Goal: Task Accomplishment & Management: Complete application form

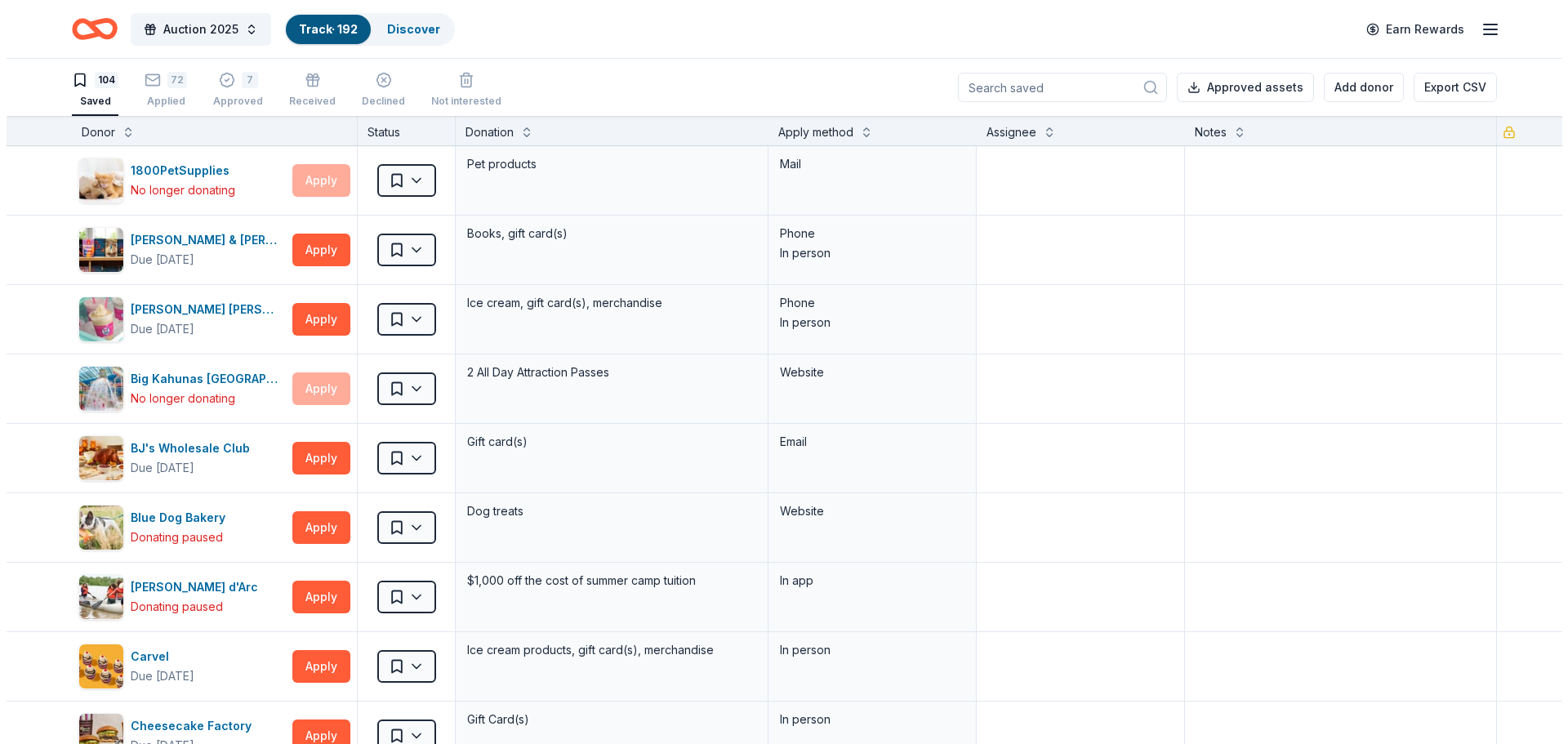
scroll to position [3023, 0]
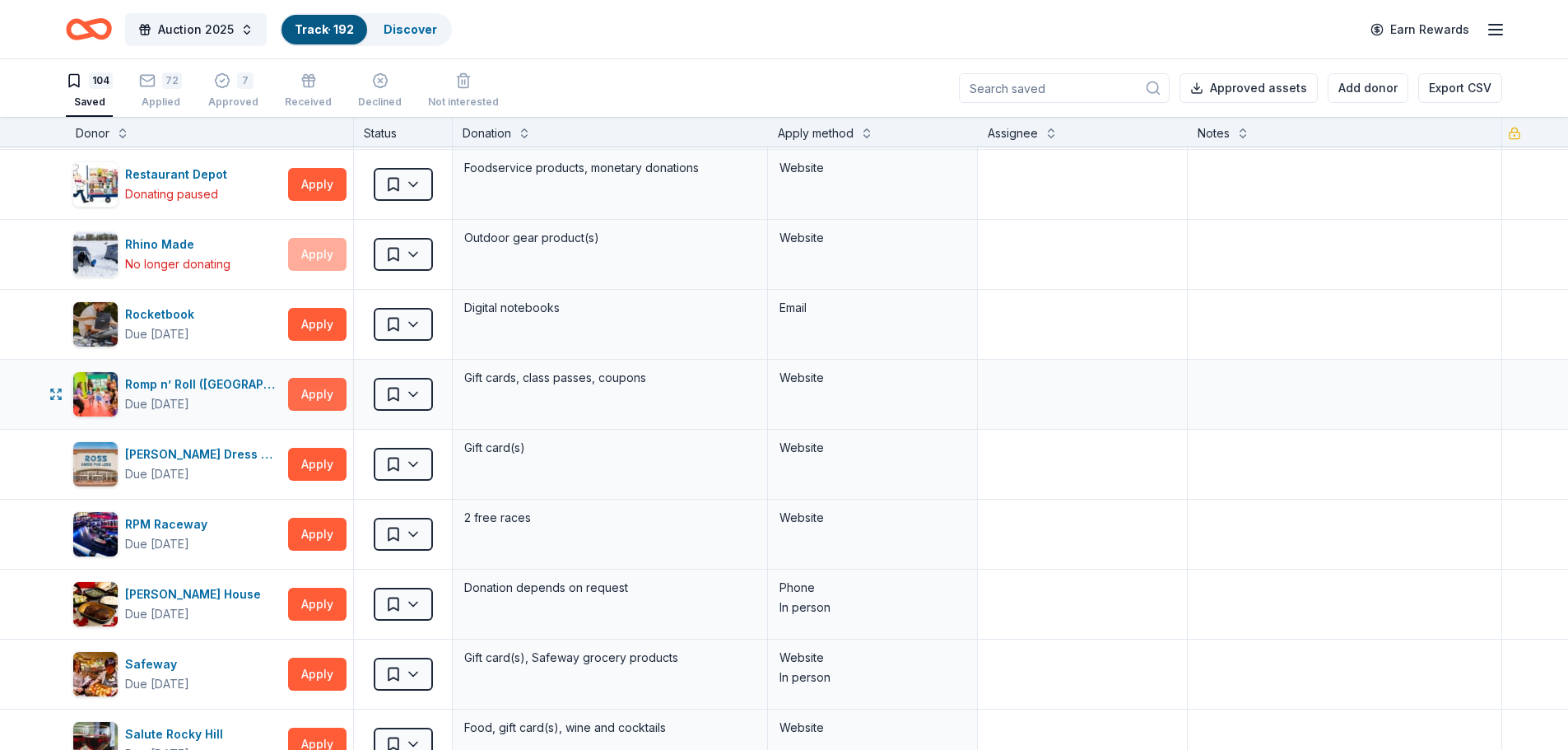
click at [324, 385] on button "Apply" at bounding box center [317, 394] width 58 height 33
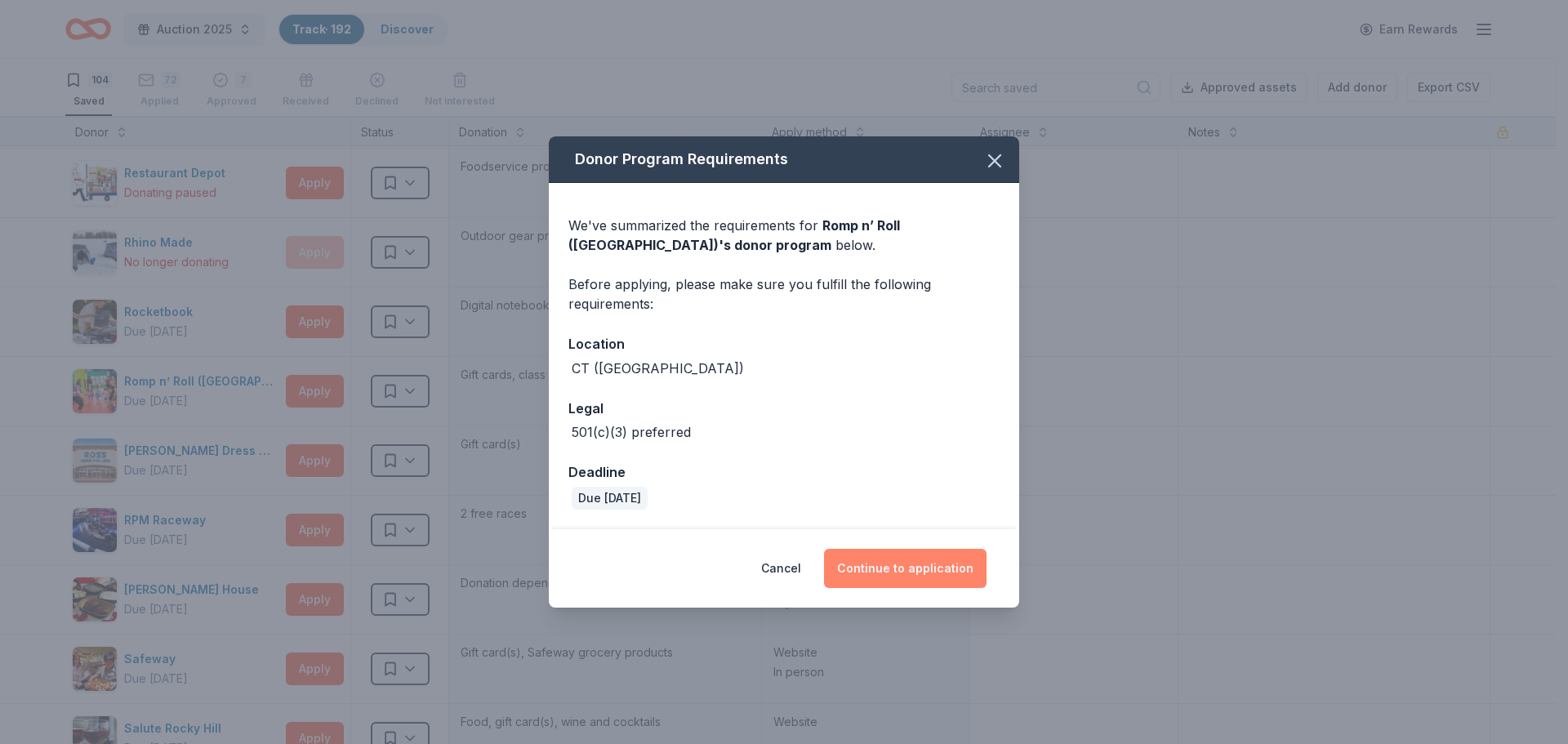
click at [892, 562] on button "Continue to application" at bounding box center [905, 569] width 163 height 40
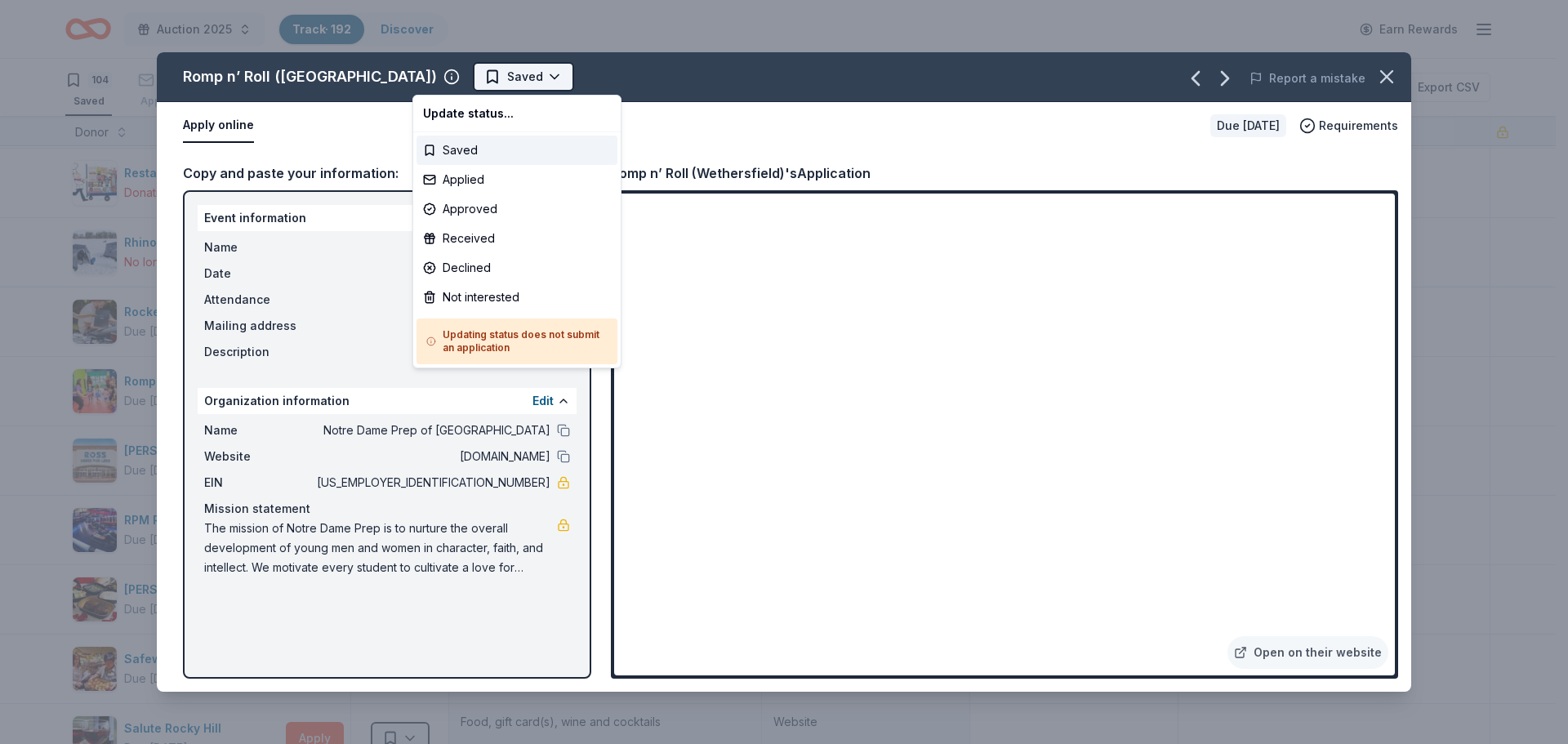
click at [471, 74] on html "Auction 2025 Track · 192 Discover Earn Rewards 104 Saved 72 Applied 7 Approved …" at bounding box center [784, 372] width 1568 height 744
click at [483, 185] on div "Applied" at bounding box center [516, 179] width 201 height 30
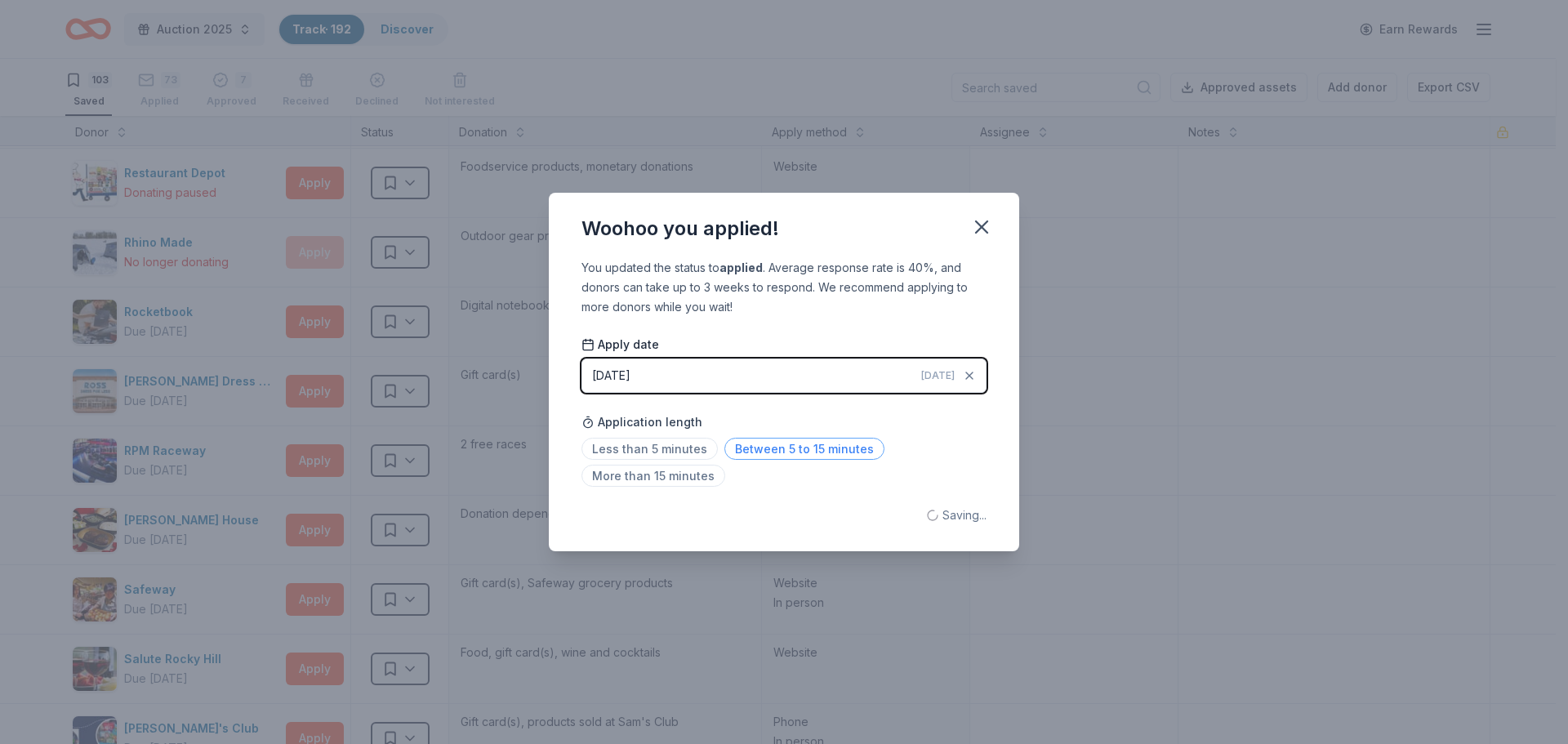
click at [760, 455] on span "Between 5 to 15 minutes" at bounding box center [804, 449] width 160 height 22
click at [980, 229] on icon "button" at bounding box center [981, 227] width 12 height 12
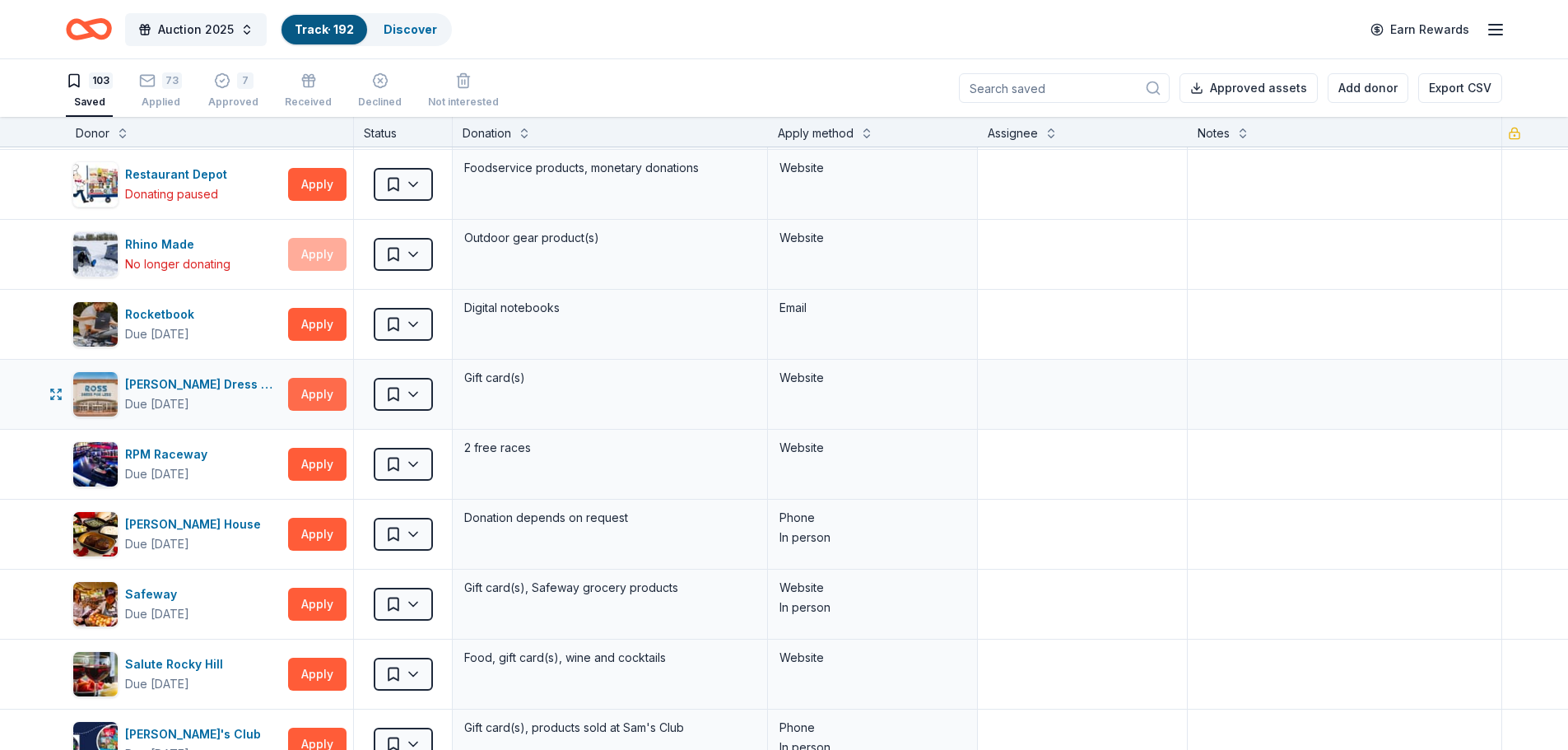
click at [308, 386] on button "Apply" at bounding box center [317, 394] width 58 height 33
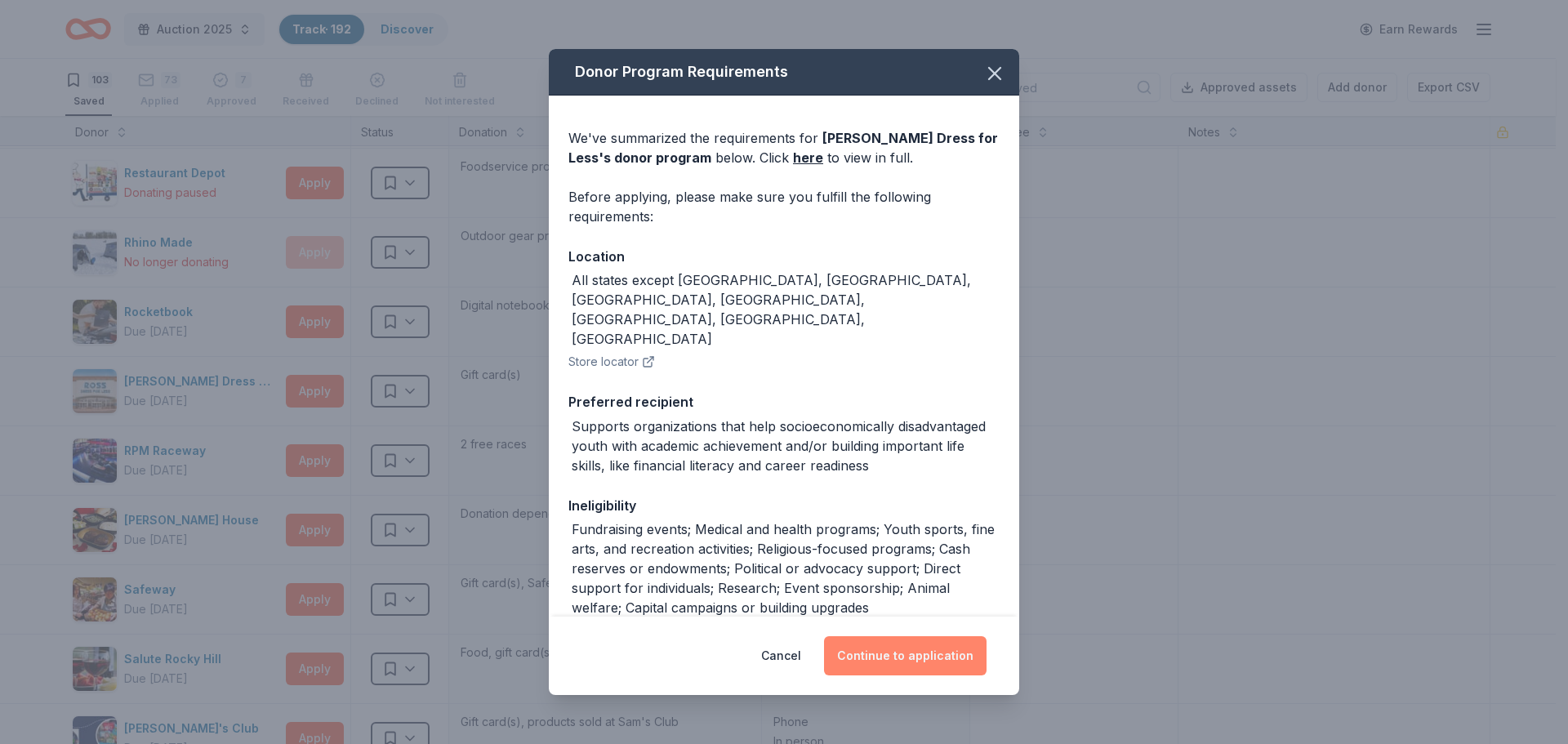
click at [899, 656] on button "Continue to application" at bounding box center [905, 656] width 163 height 40
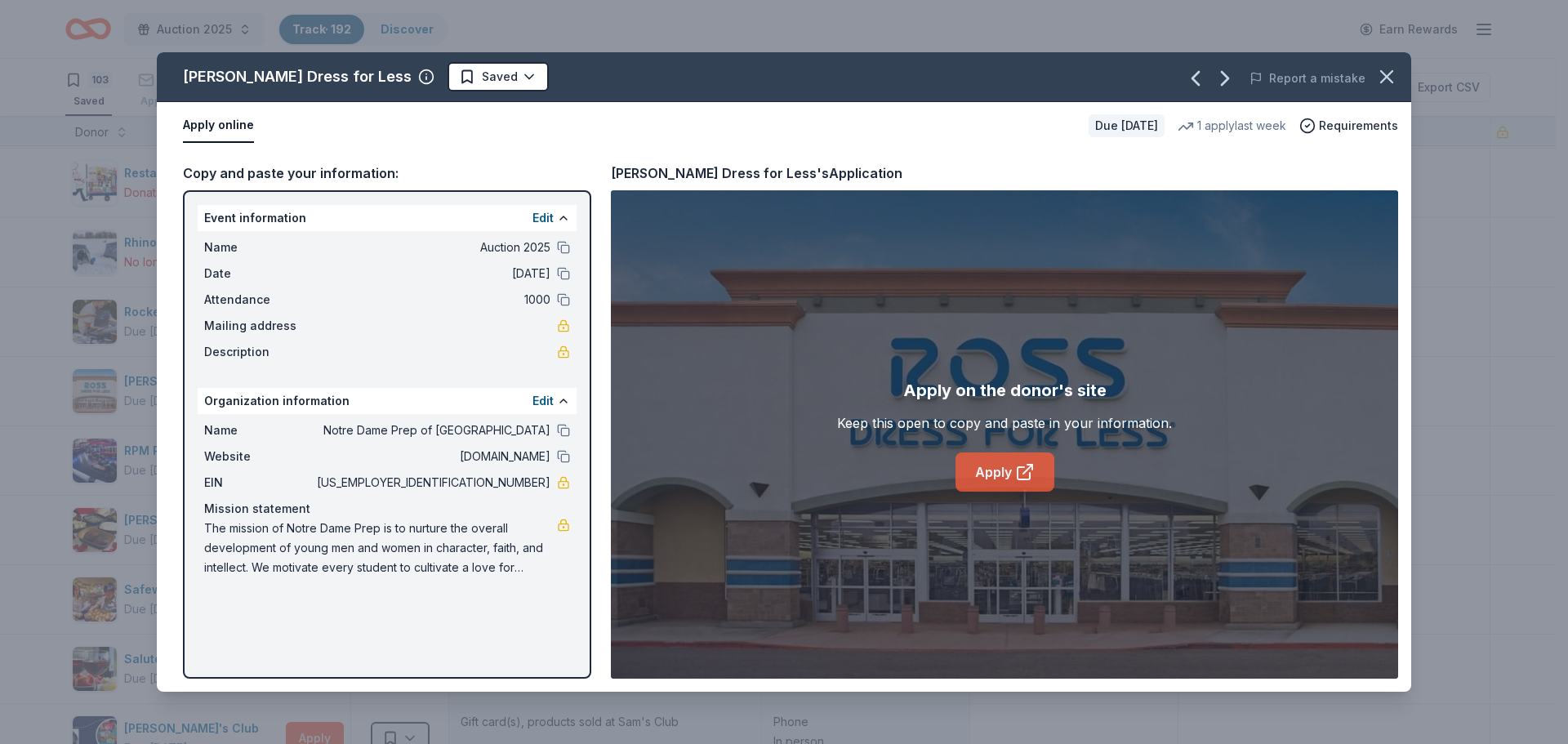
click at [999, 468] on link "Apply" at bounding box center [1005, 472] width 99 height 40
click at [435, 83] on html "Auction 2025 Track · 192 Discover Earn Rewards 103 Saved 73 Applied 7 Approved …" at bounding box center [784, 372] width 1568 height 744
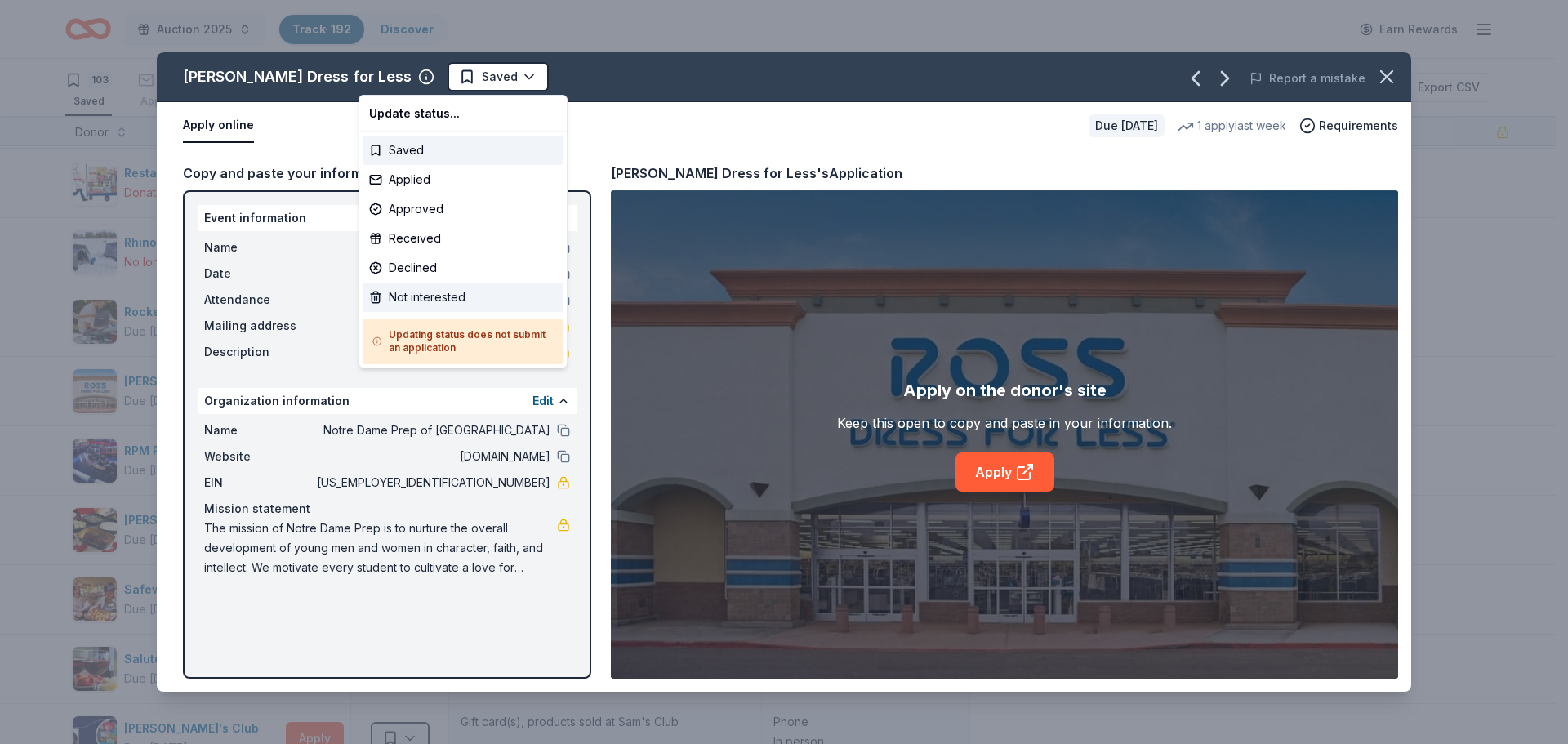
click at [437, 302] on div "Not interested" at bounding box center [462, 297] width 201 height 30
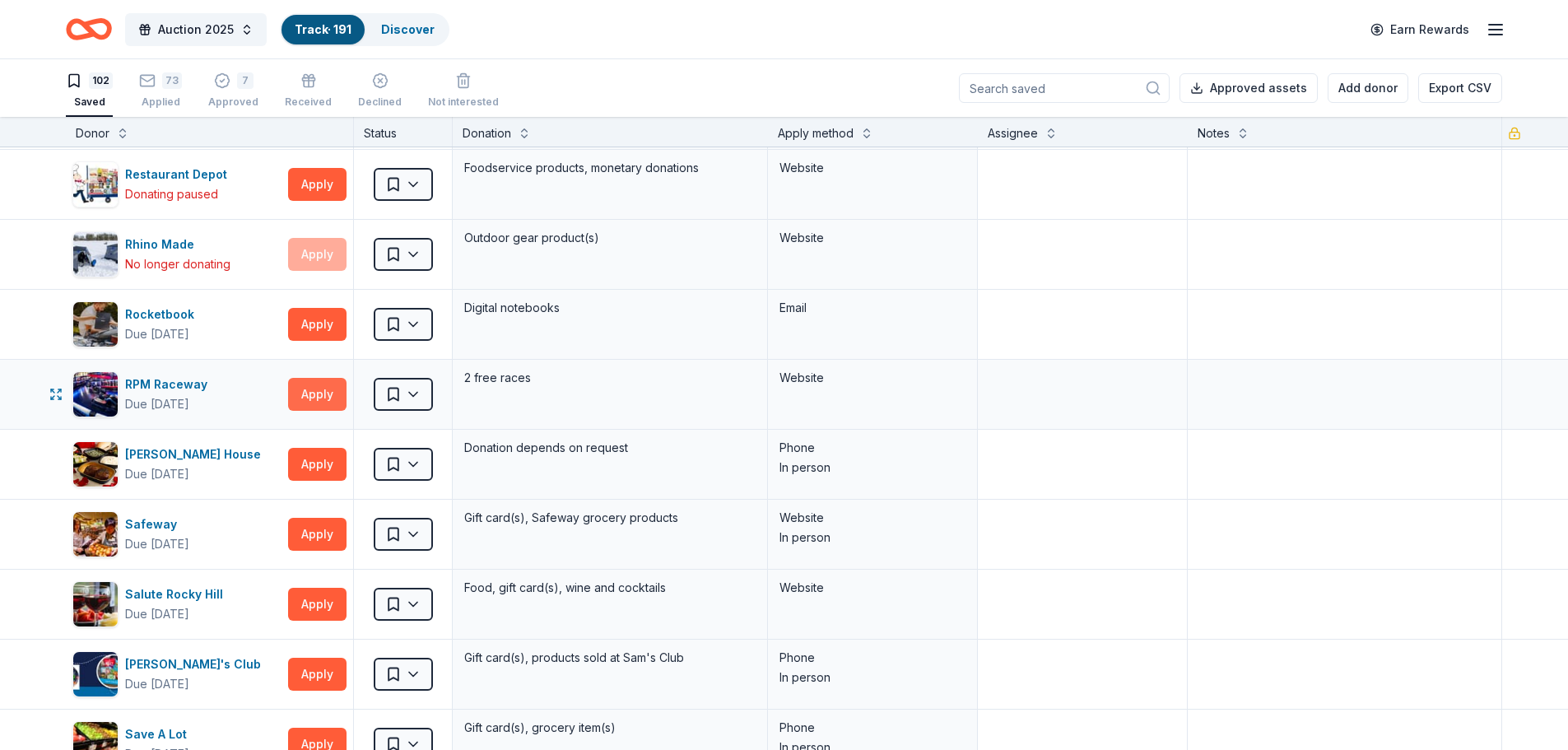
click at [324, 393] on button "Apply" at bounding box center [317, 394] width 58 height 33
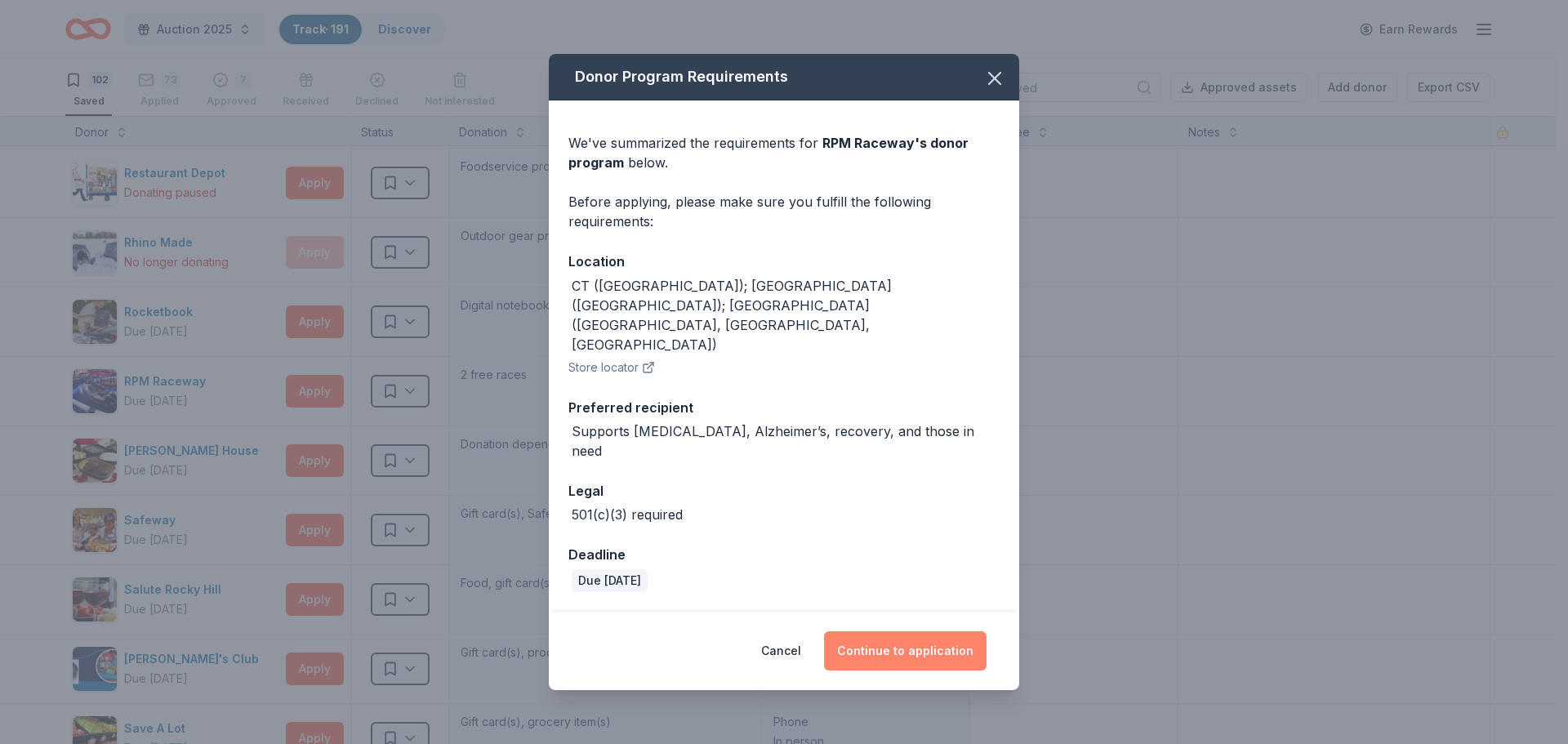
click at [910, 632] on button "Continue to application" at bounding box center [905, 651] width 163 height 40
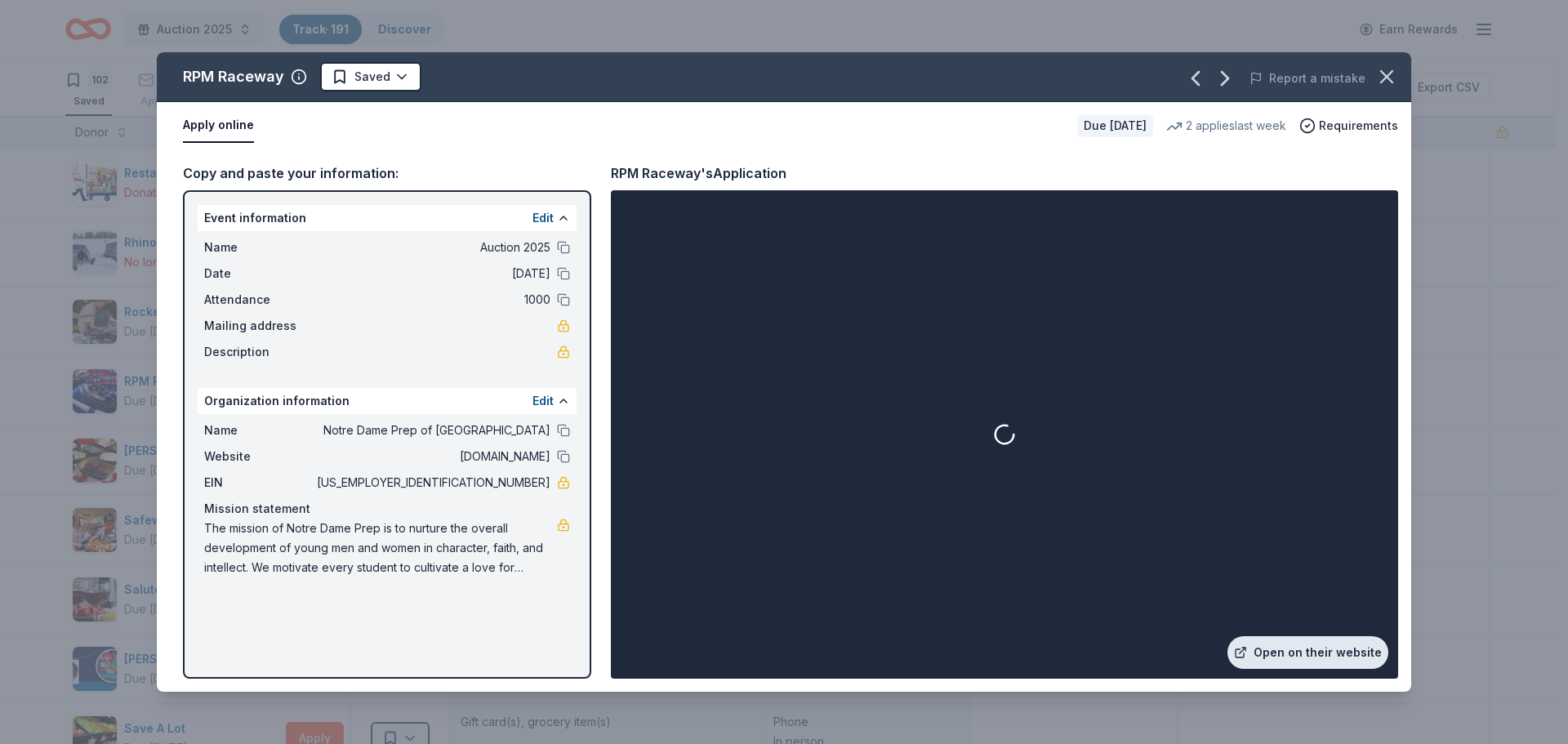
click at [1291, 653] on link "Open on their website" at bounding box center [1308, 652] width 161 height 32
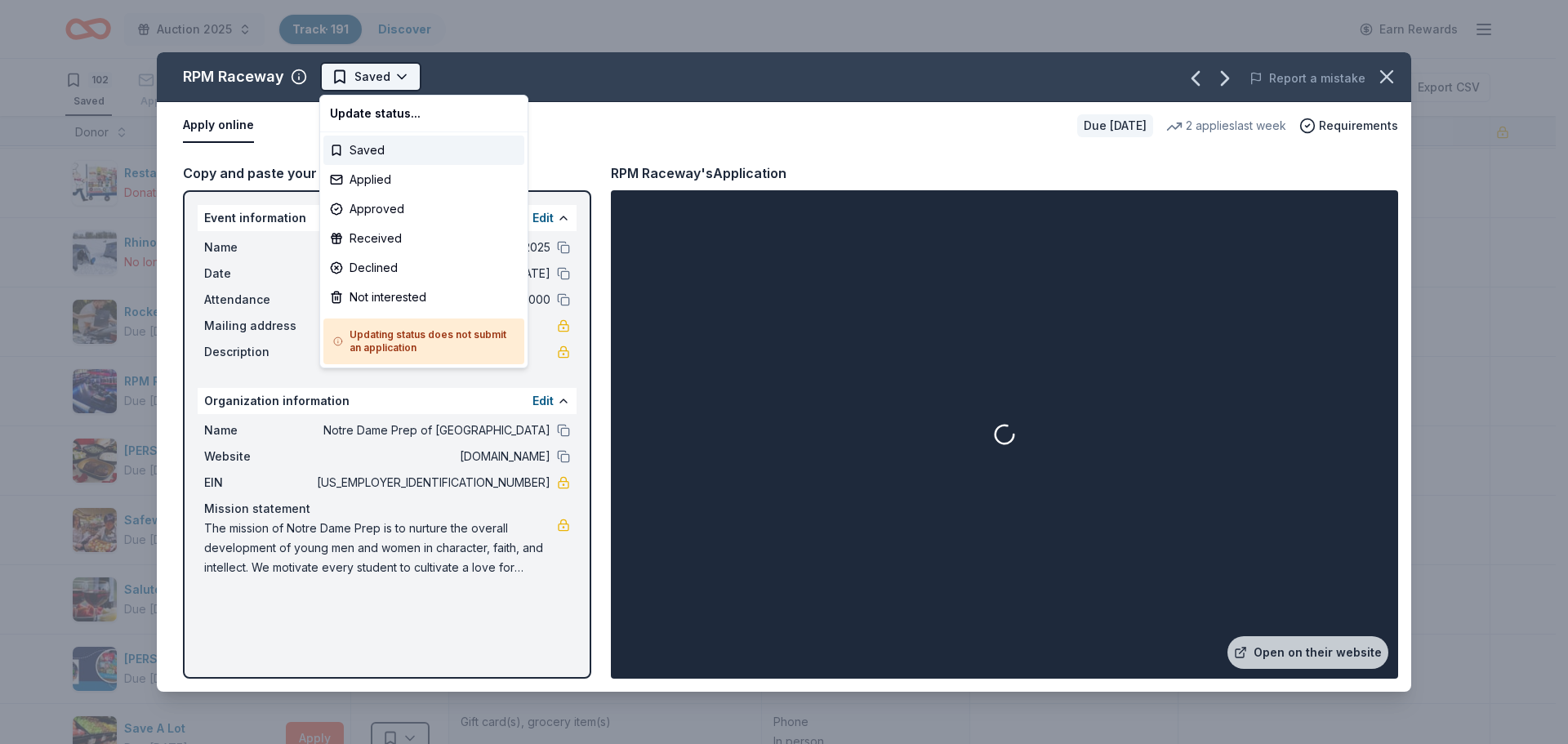
click at [394, 72] on html "Auction 2025 Track · 191 Discover Earn Rewards 102 Saved 73 Applied 7 Approved …" at bounding box center [784, 372] width 1568 height 744
click at [364, 182] on div "Applied" at bounding box center [424, 179] width 201 height 30
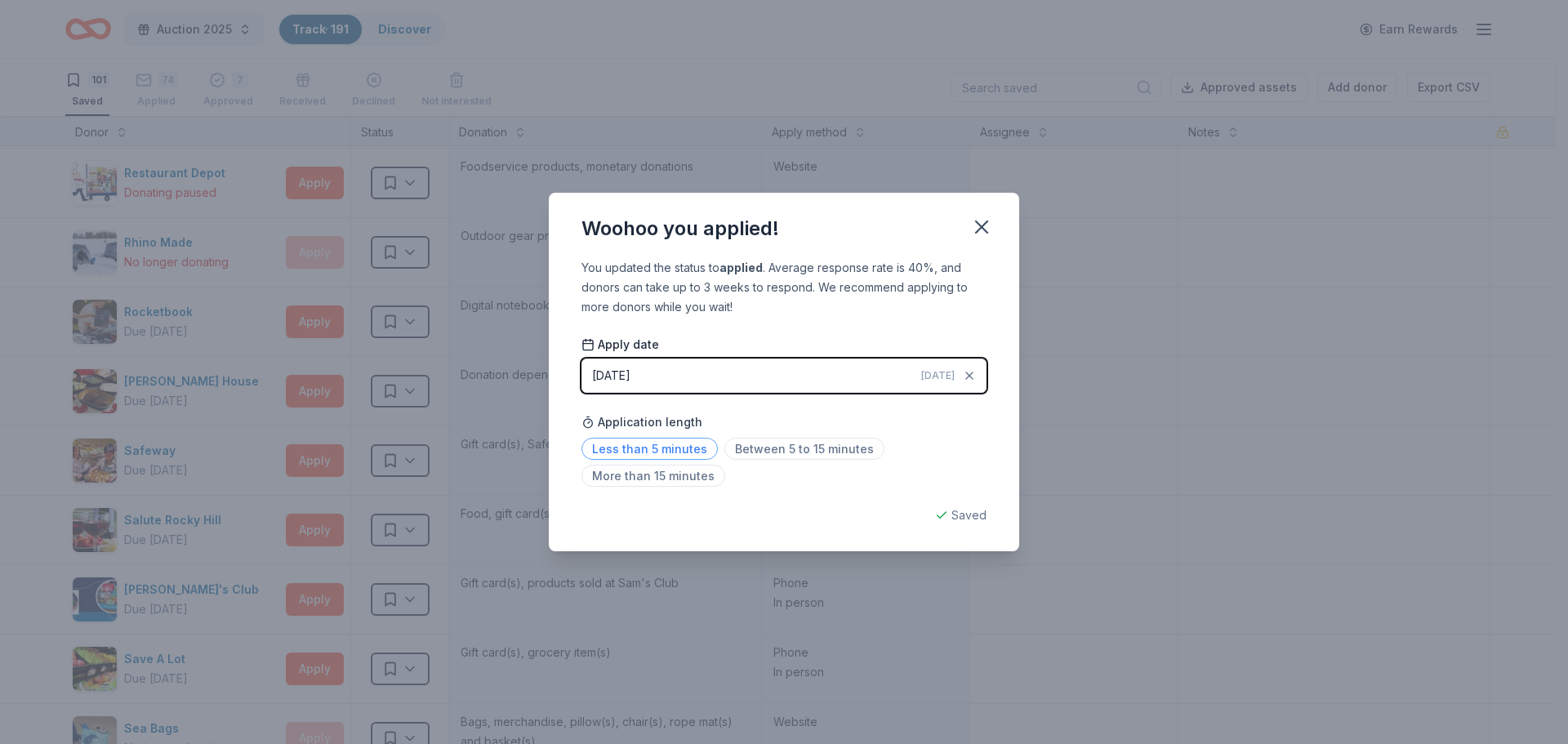
click at [673, 444] on span "Less than 5 minutes" at bounding box center [650, 449] width 137 height 22
click at [982, 229] on icon "button" at bounding box center [981, 227] width 22 height 22
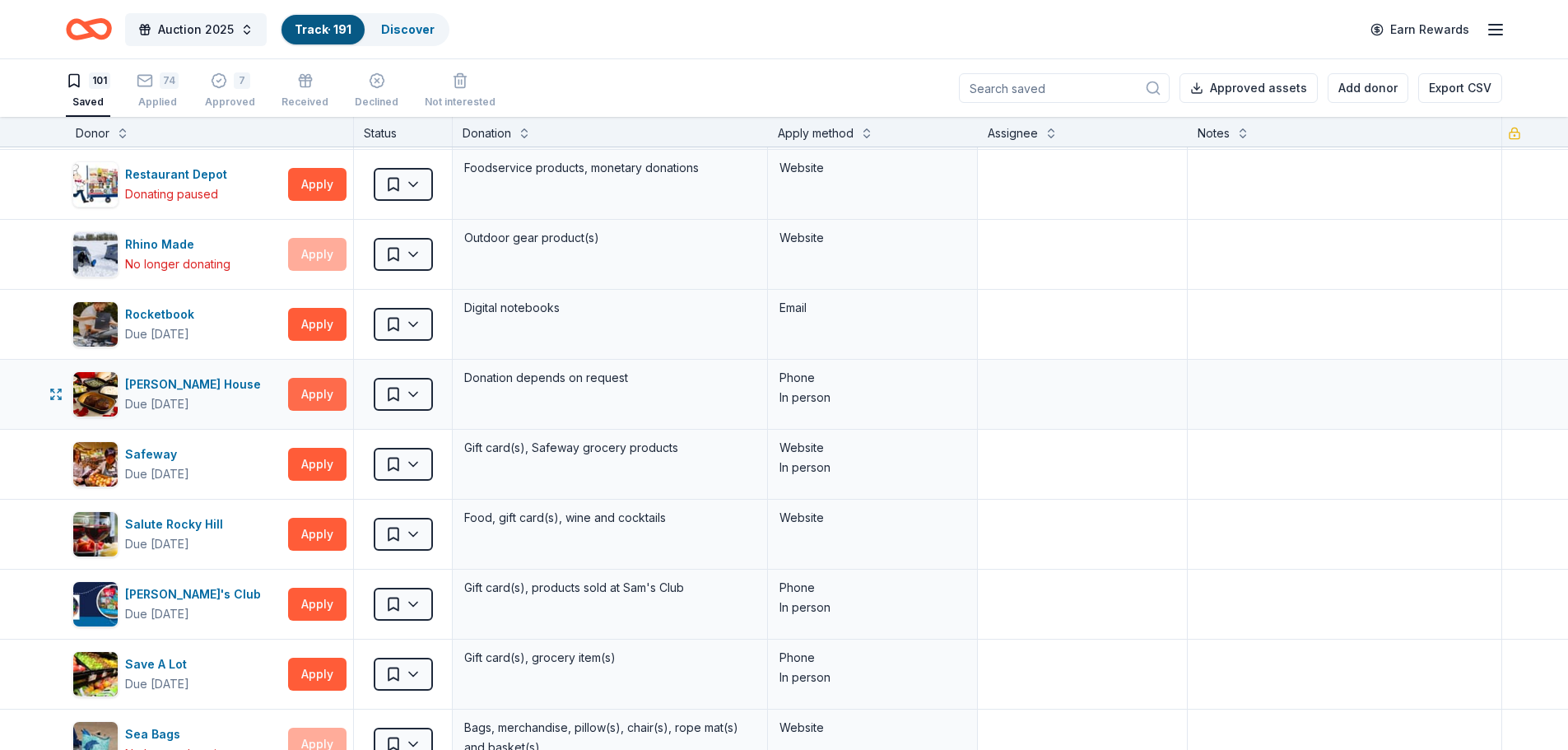
click at [326, 387] on button "Apply" at bounding box center [317, 394] width 58 height 33
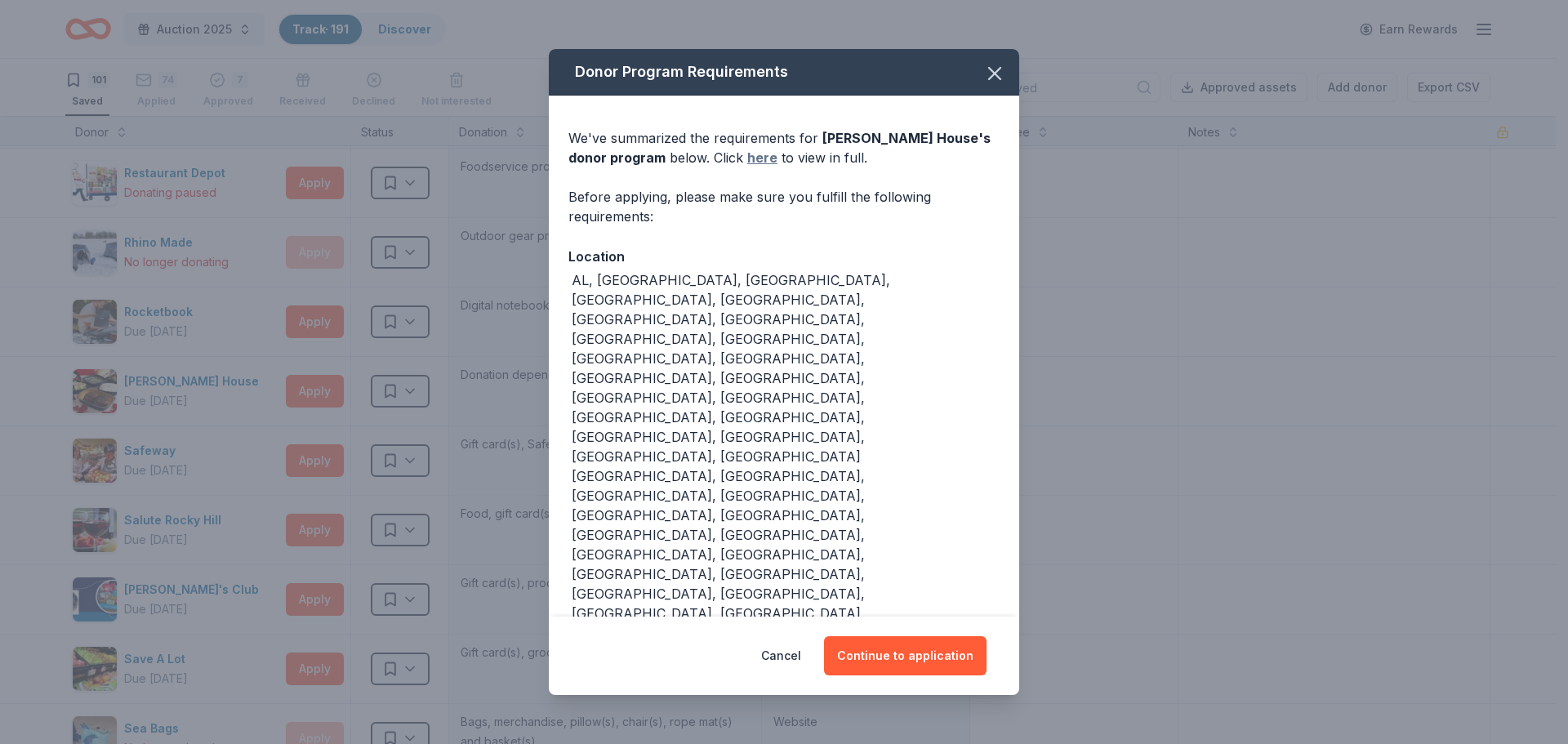
click at [765, 167] on link "here" at bounding box center [763, 157] width 31 height 20
click at [900, 636] on button "Continue to application" at bounding box center [905, 656] width 163 height 40
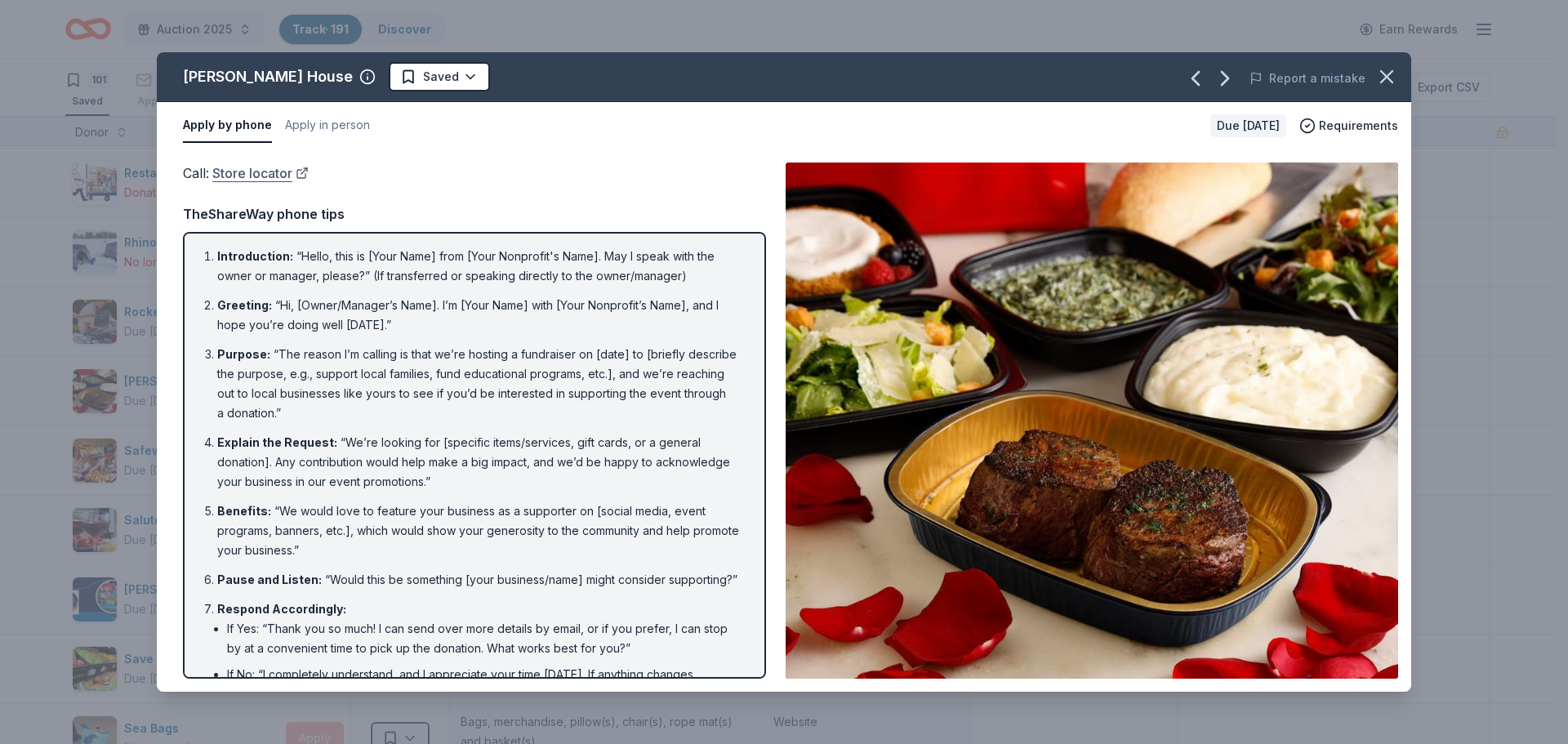
click at [250, 175] on link "Store locator" at bounding box center [260, 174] width 96 height 22
click at [1393, 78] on icon "button" at bounding box center [1386, 76] width 22 height 22
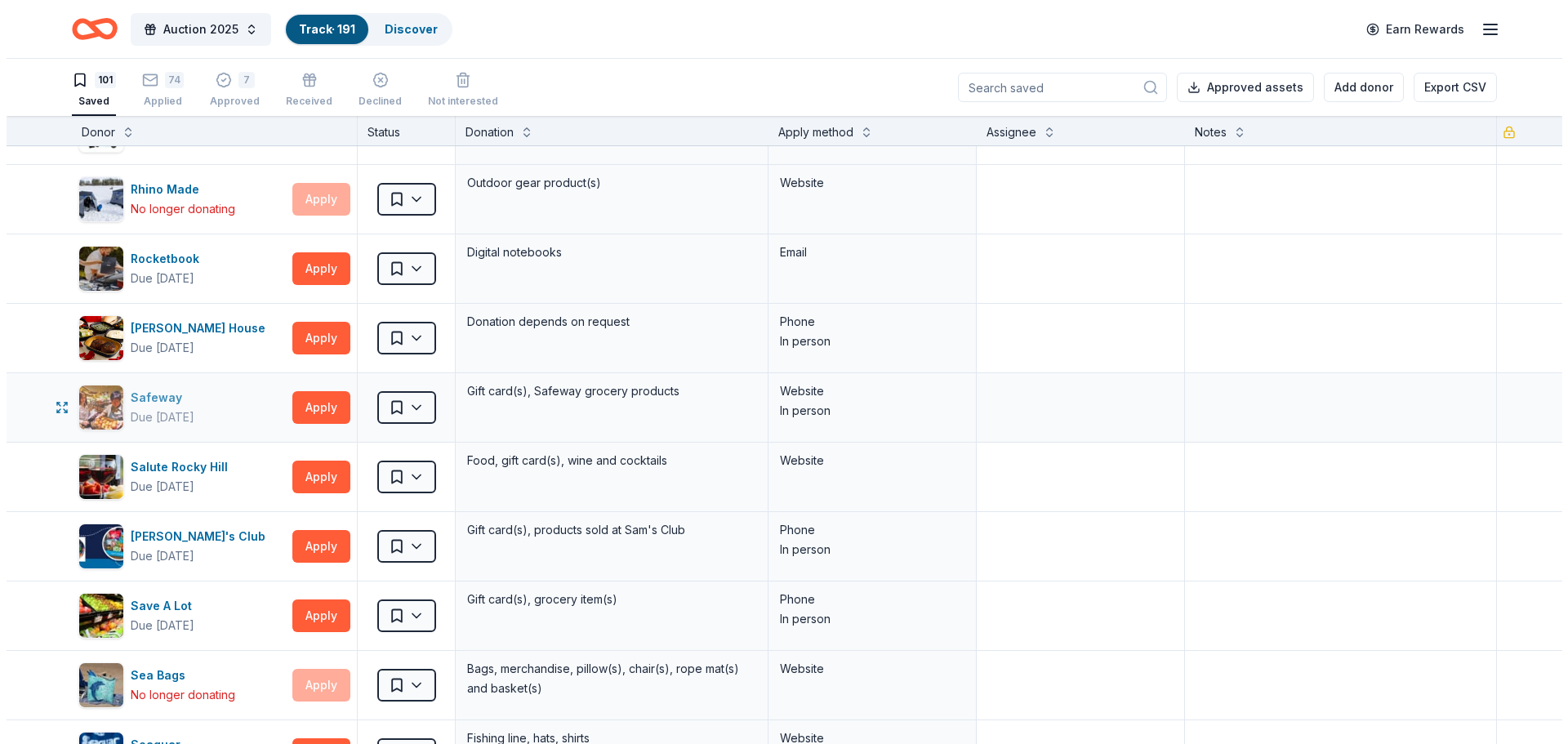
scroll to position [3104, 0]
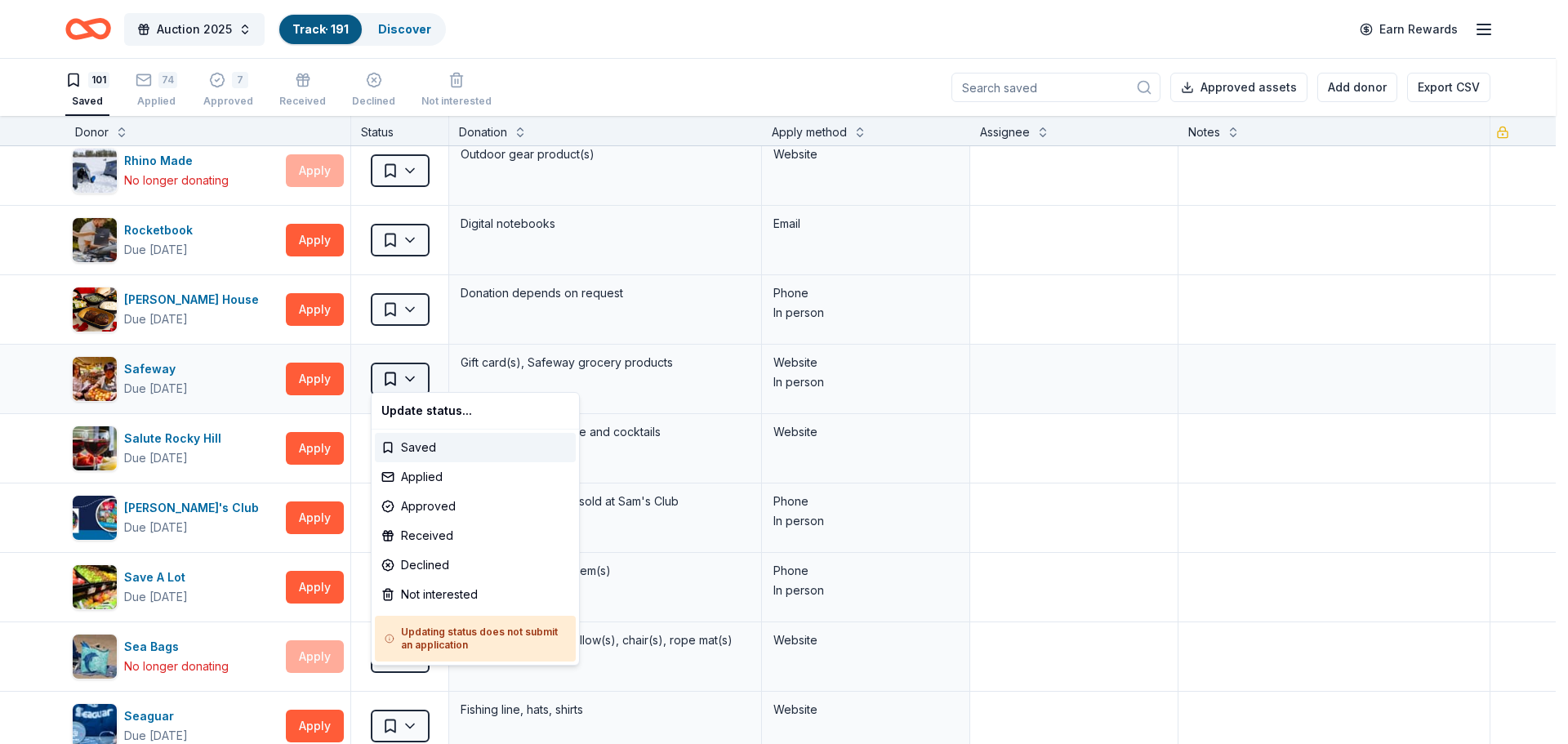
click at [414, 369] on html "Auction 2025 Track · 191 Discover Earn Rewards 101 Saved 74 Applied 7 Approved …" at bounding box center [784, 372] width 1568 height 744
click at [444, 597] on div "Not interested" at bounding box center [475, 595] width 201 height 30
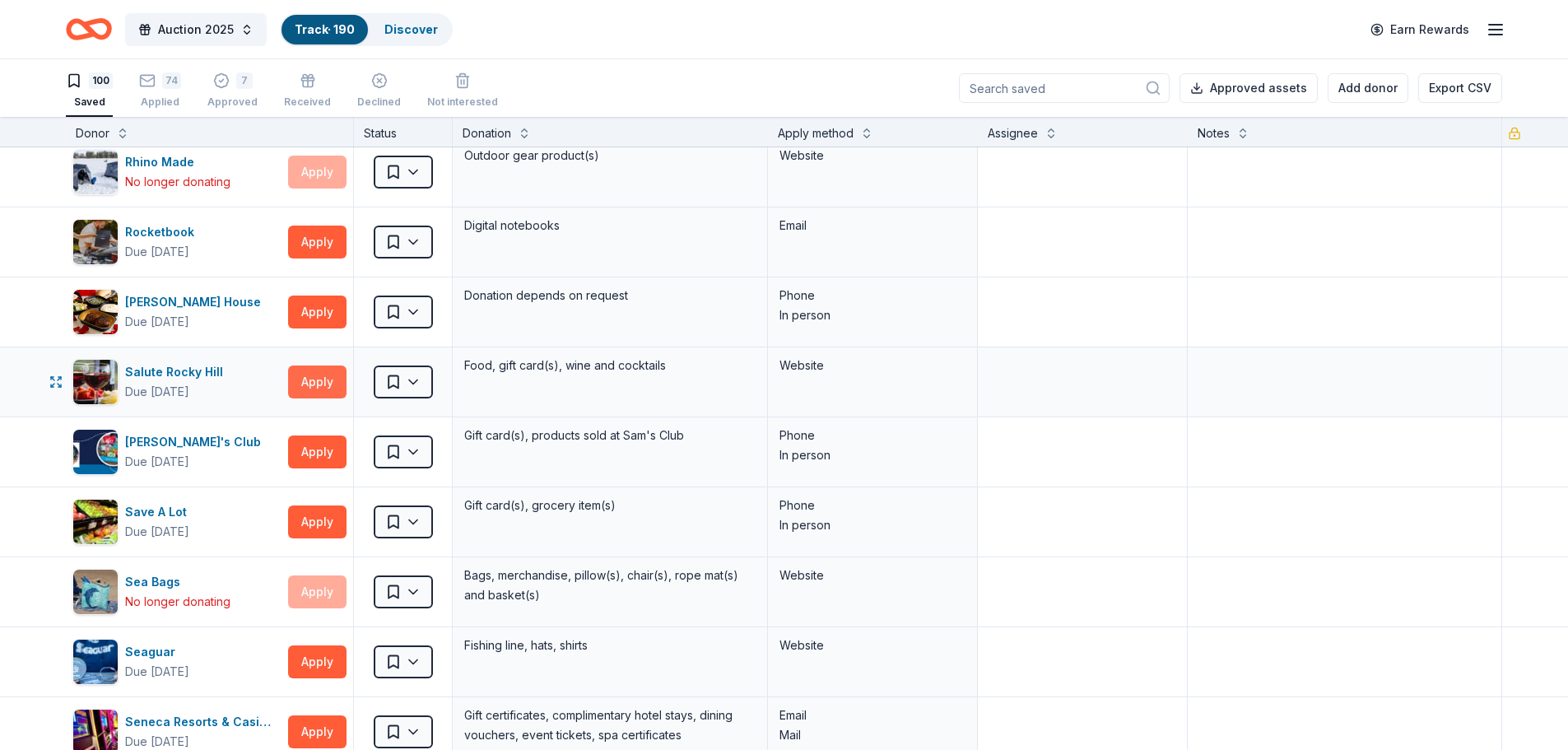
click at [316, 377] on button "Apply" at bounding box center [317, 382] width 58 height 33
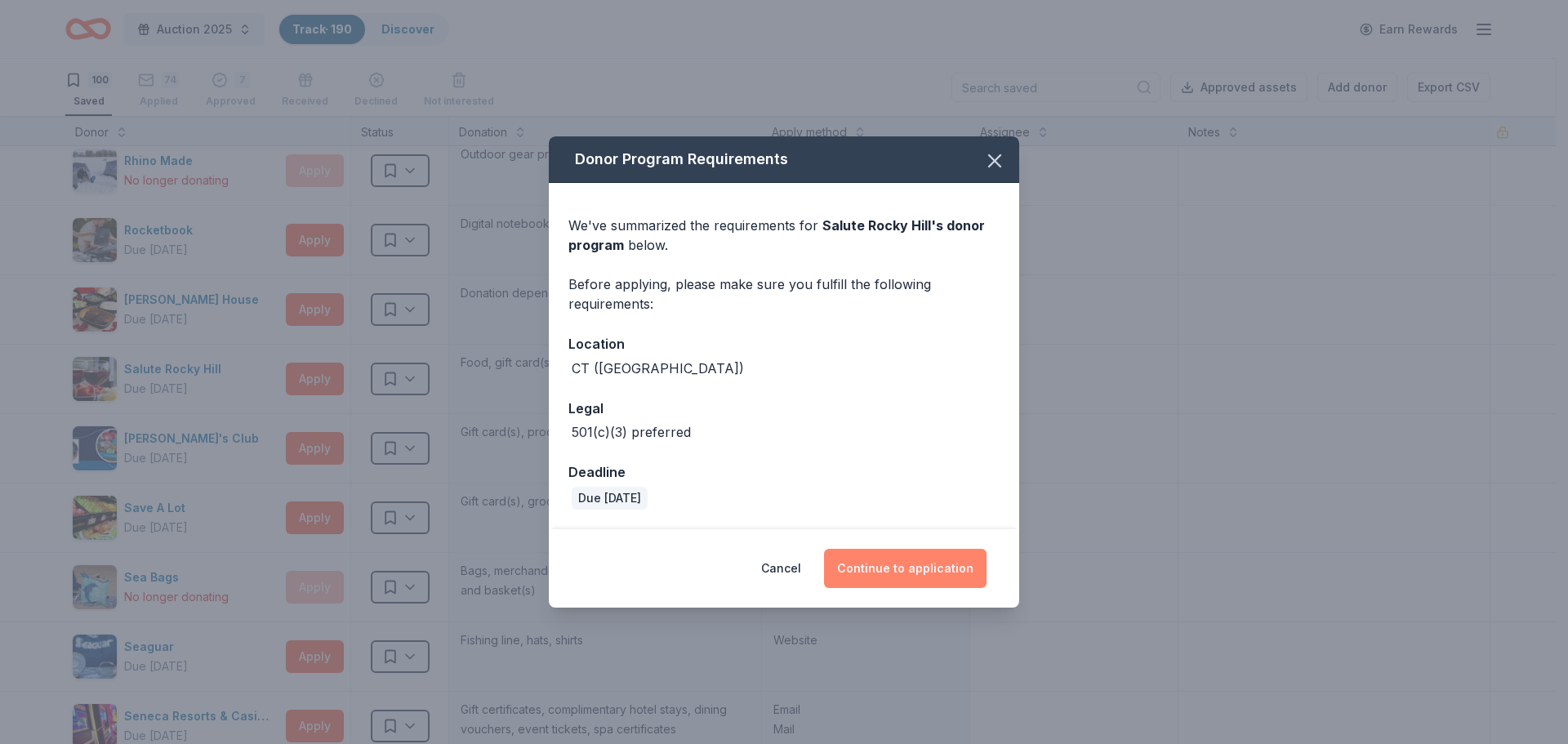
click at [897, 563] on button "Continue to application" at bounding box center [905, 569] width 163 height 40
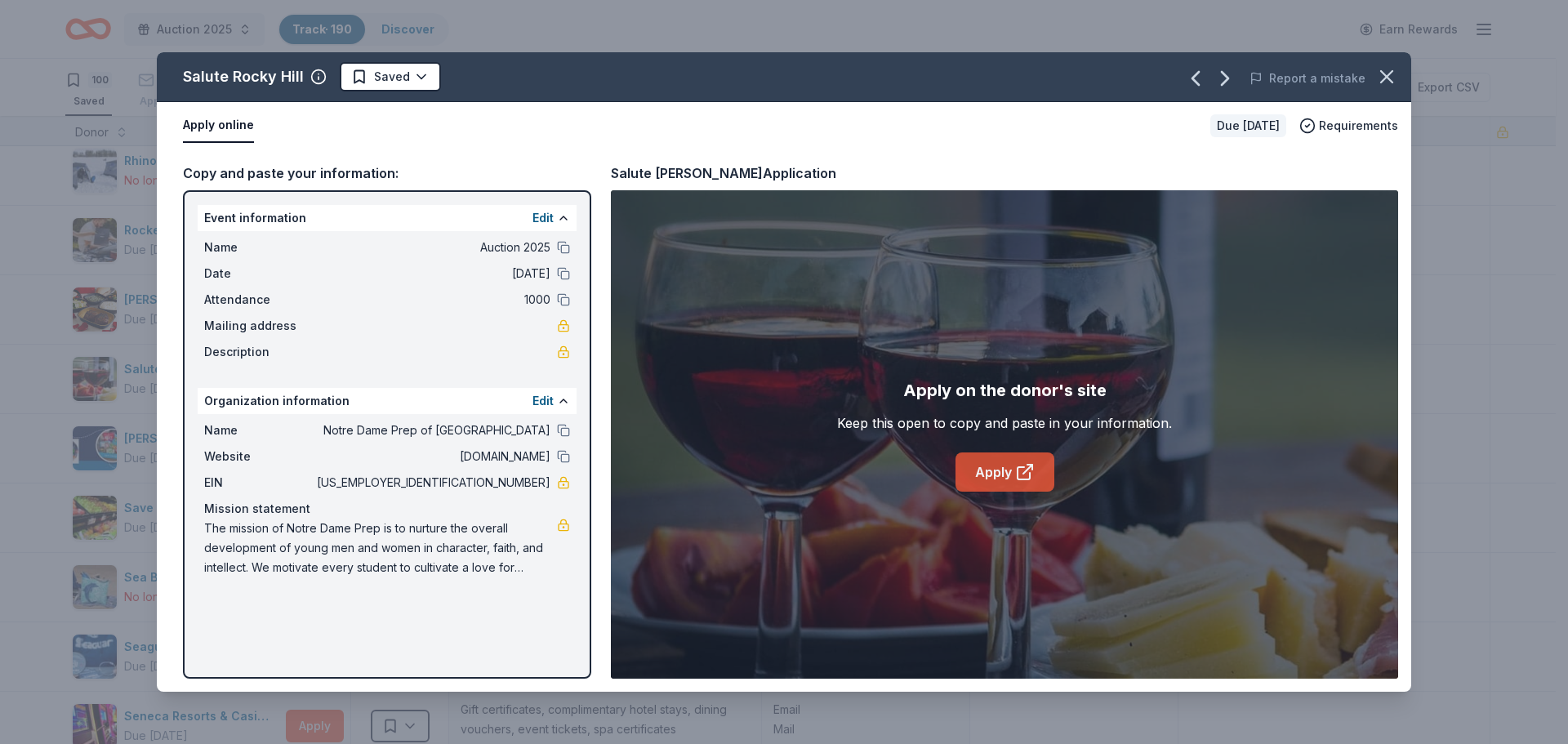
click at [1014, 479] on link "Apply" at bounding box center [1005, 472] width 99 height 40
click at [400, 76] on html "Auction 2025 Track · 190 Discover Earn Rewards 100 Saved 74 Applied 7 Approved …" at bounding box center [784, 372] width 1568 height 744
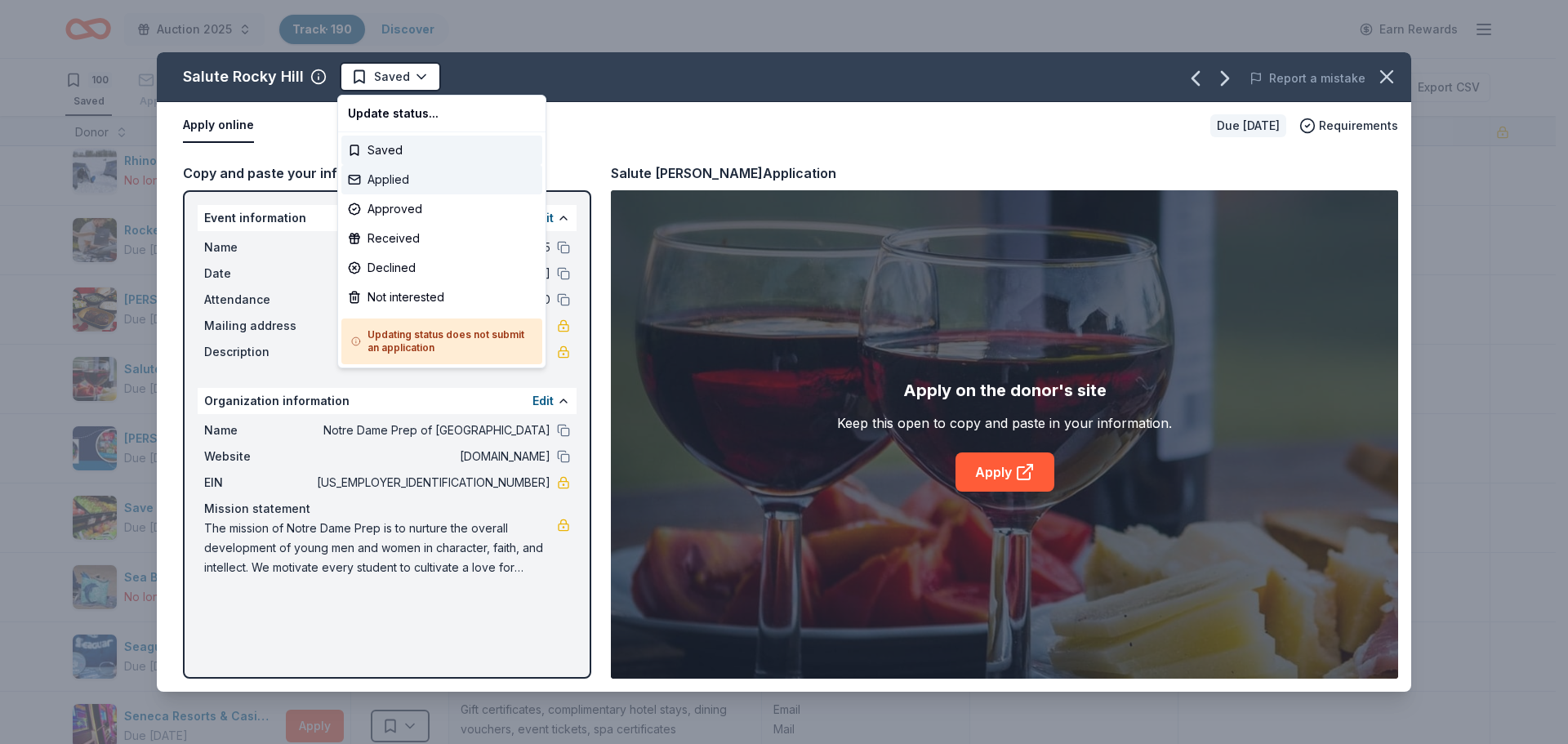
click at [390, 181] on div "Applied" at bounding box center [442, 179] width 201 height 30
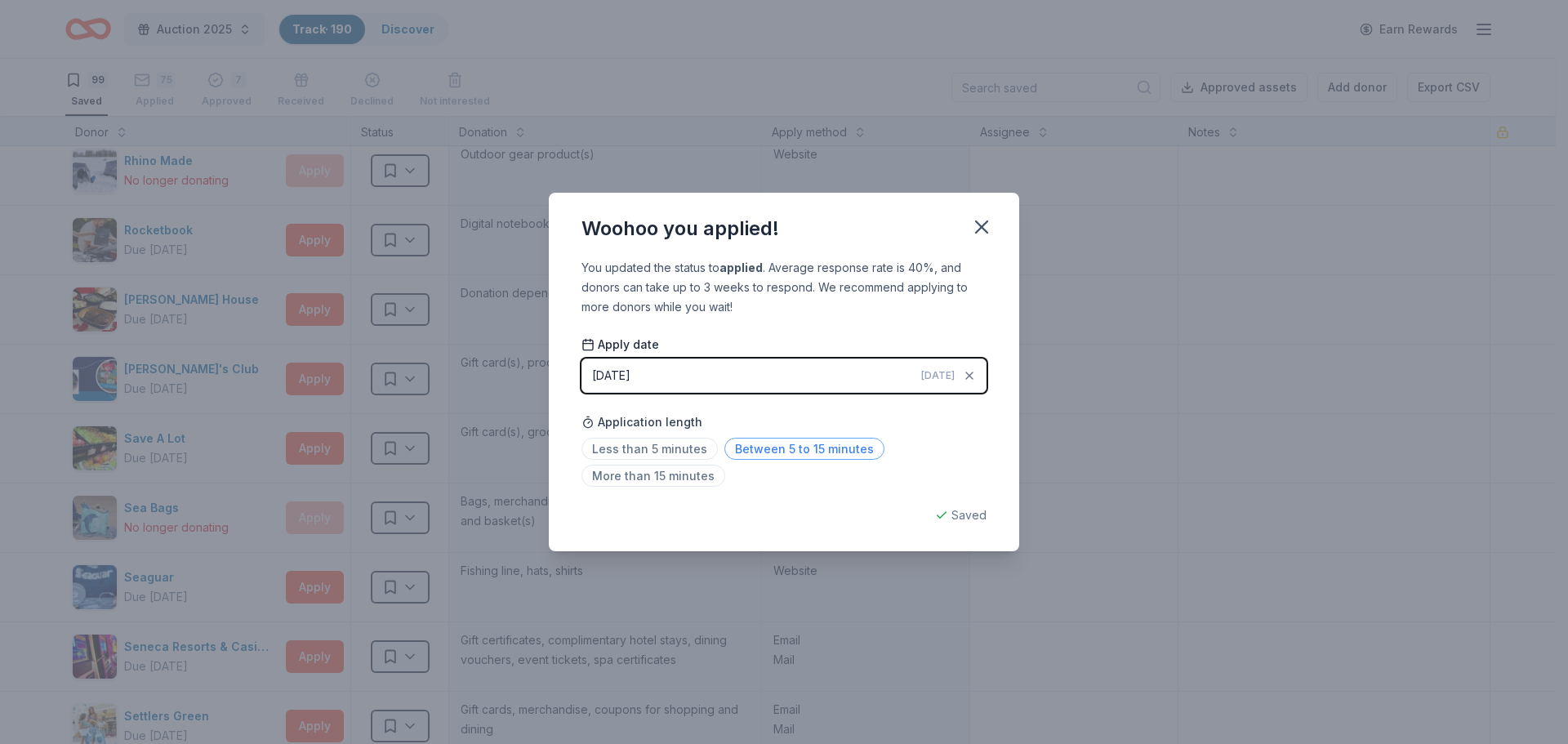
click at [830, 446] on span "Between 5 to 15 minutes" at bounding box center [804, 449] width 160 height 22
click at [608, 449] on span "Less than 5 minutes" at bounding box center [650, 449] width 137 height 22
click at [986, 227] on icon "button" at bounding box center [981, 227] width 22 height 22
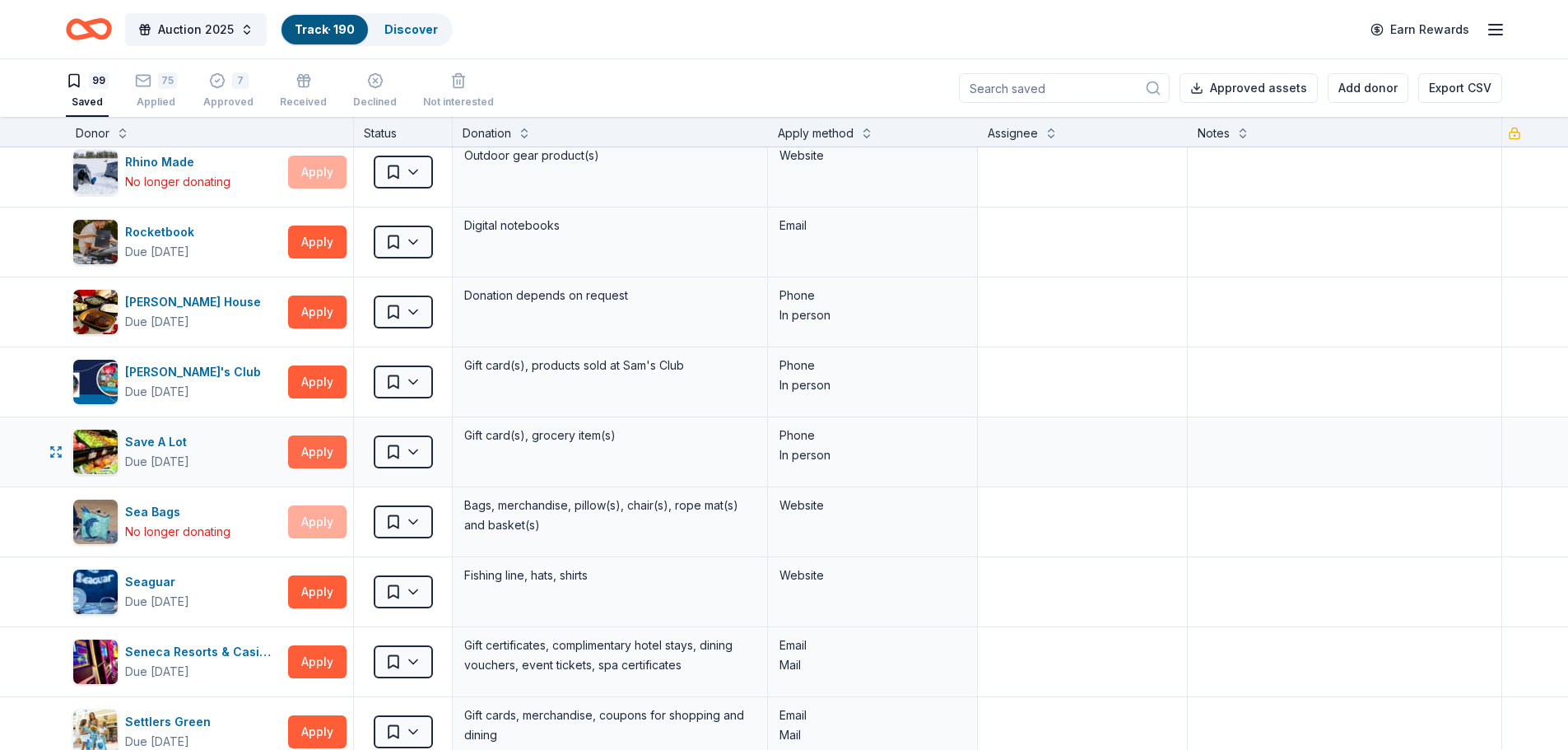
click at [304, 443] on button "Apply" at bounding box center [317, 452] width 58 height 33
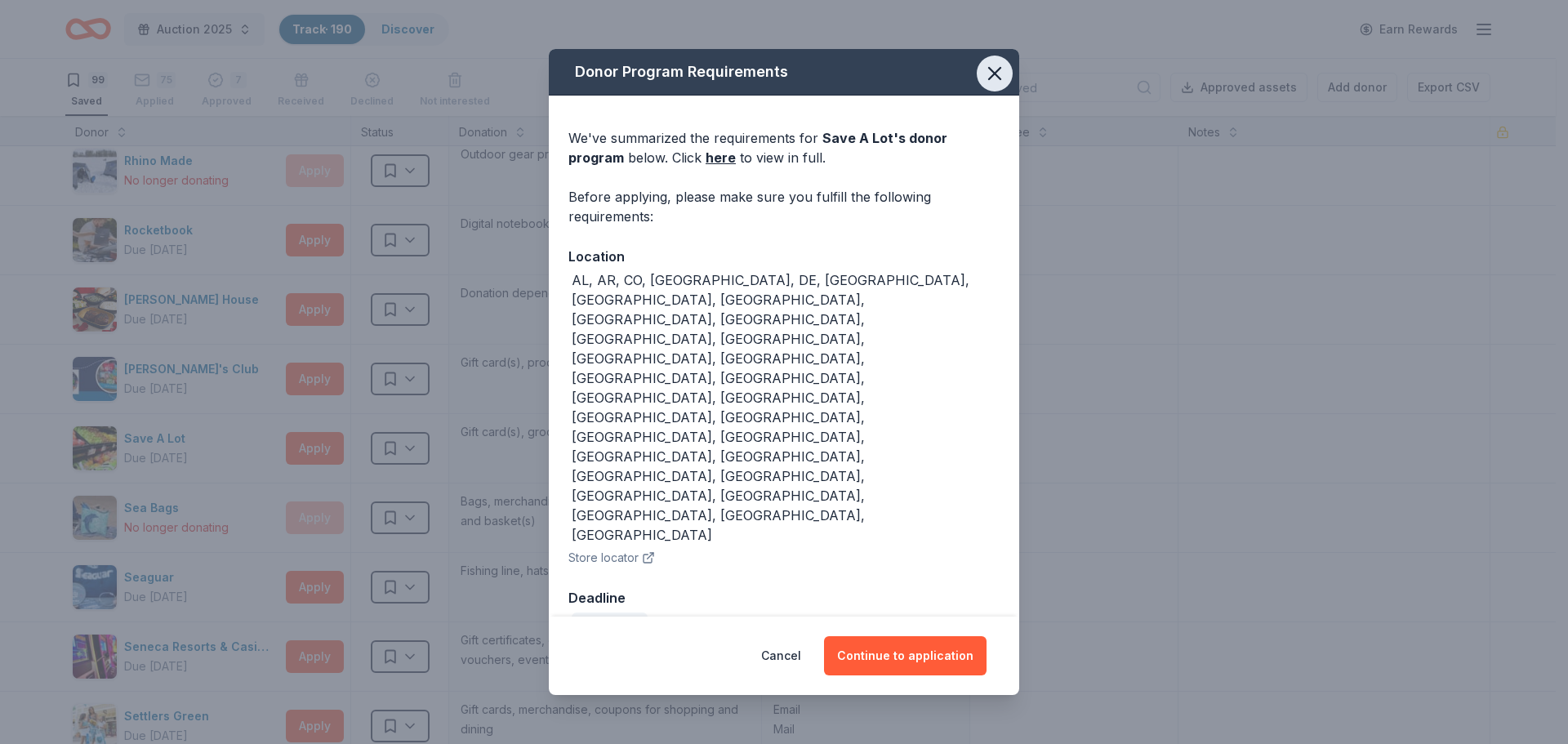
click at [990, 85] on icon "button" at bounding box center [994, 73] width 22 height 22
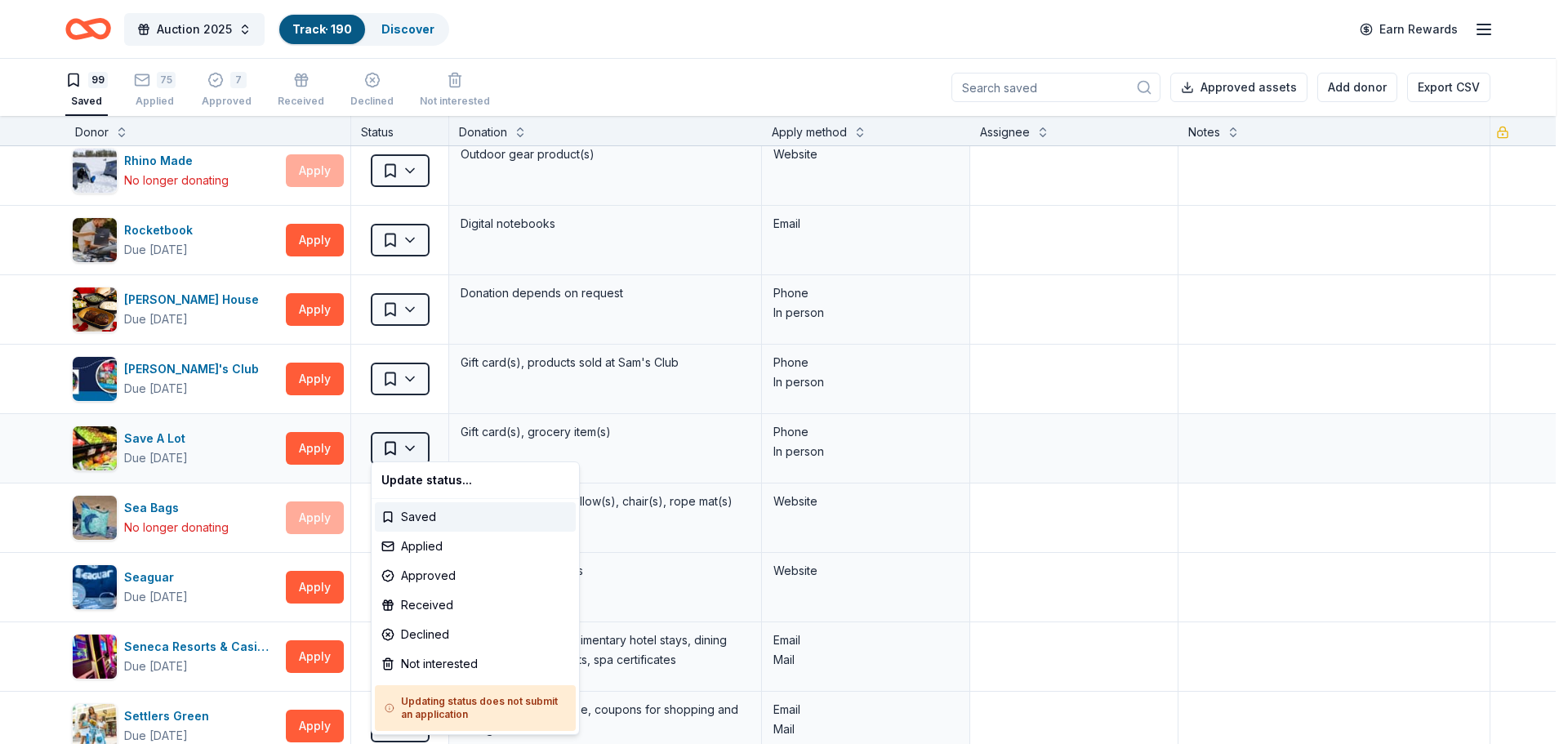
click at [414, 442] on html "Auction 2025 Track · 190 Discover Earn Rewards 99 Saved 75 Applied 7 Approved R…" at bounding box center [784, 372] width 1568 height 744
click at [408, 662] on div "Not interested" at bounding box center [475, 664] width 201 height 30
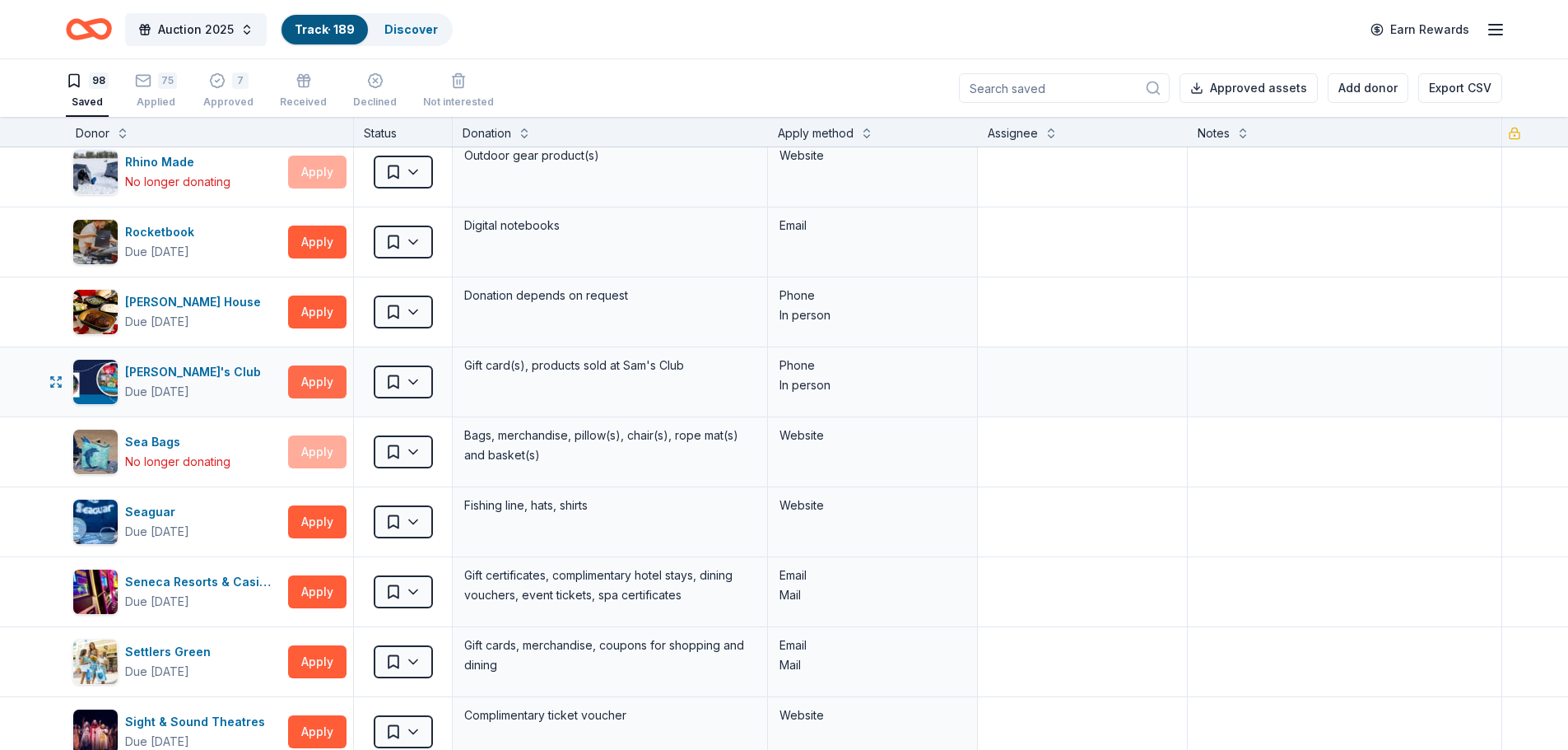
click at [320, 374] on button "Apply" at bounding box center [317, 382] width 58 height 33
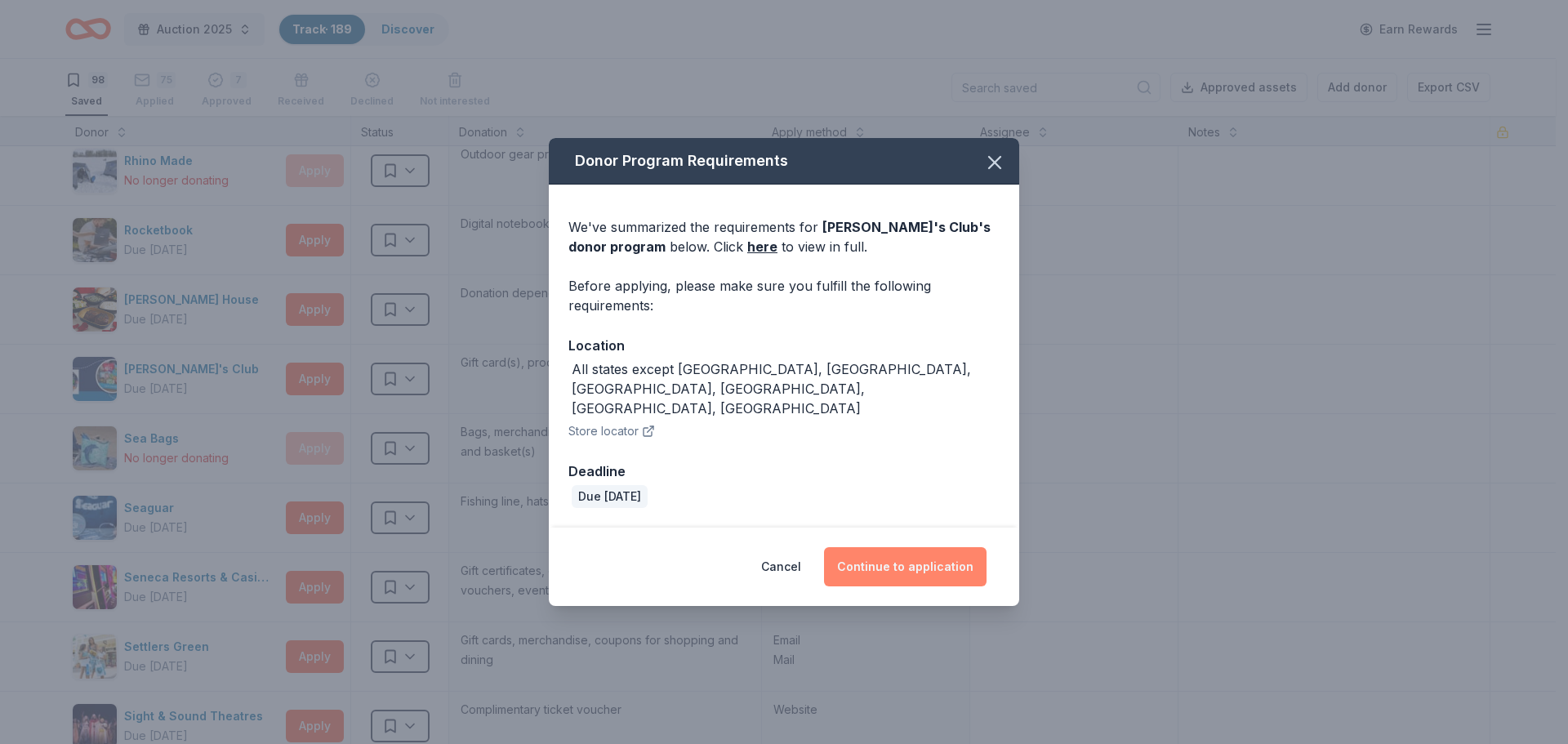
click at [929, 548] on button "Continue to application" at bounding box center [905, 567] width 163 height 40
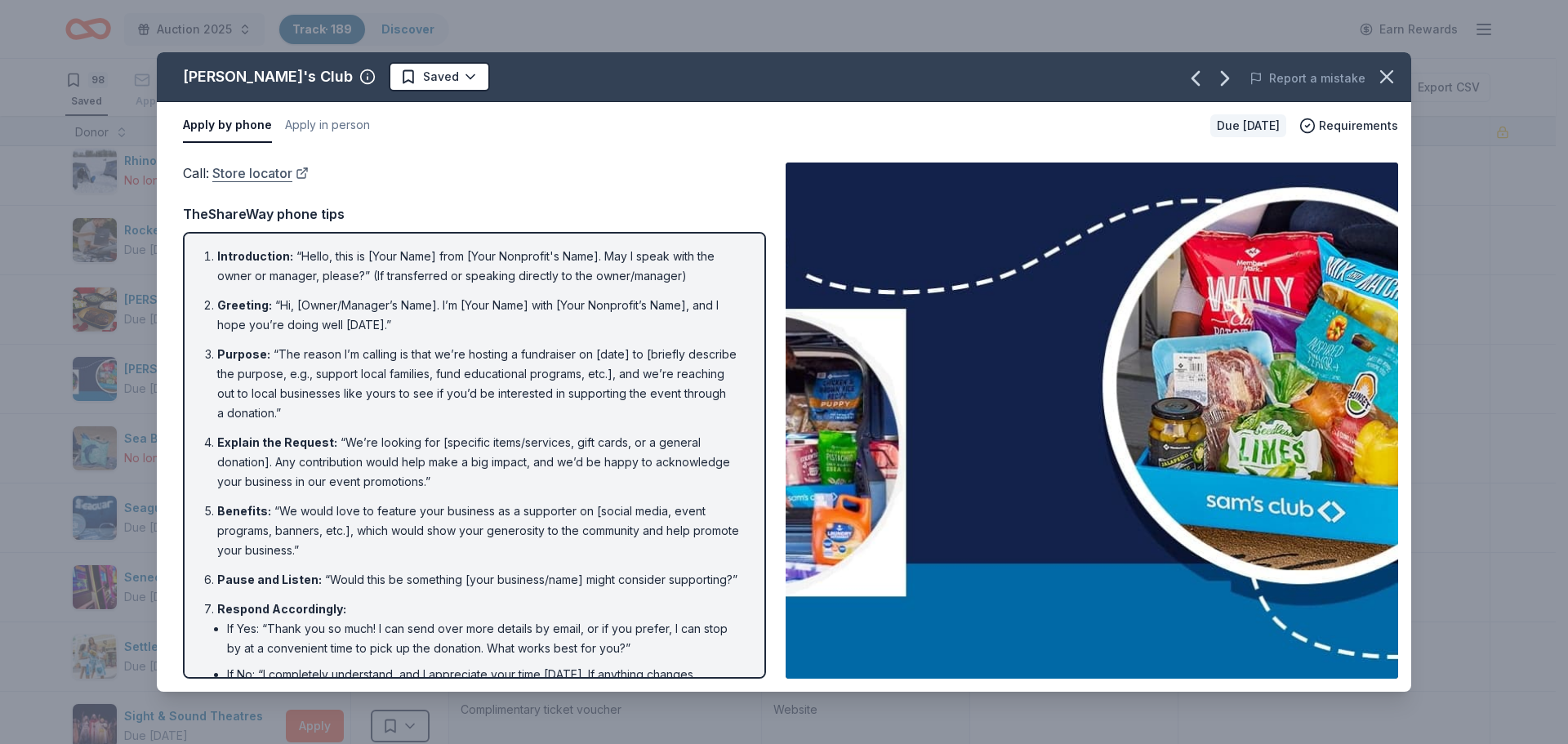
click at [262, 171] on link "Store locator" at bounding box center [260, 174] width 96 height 22
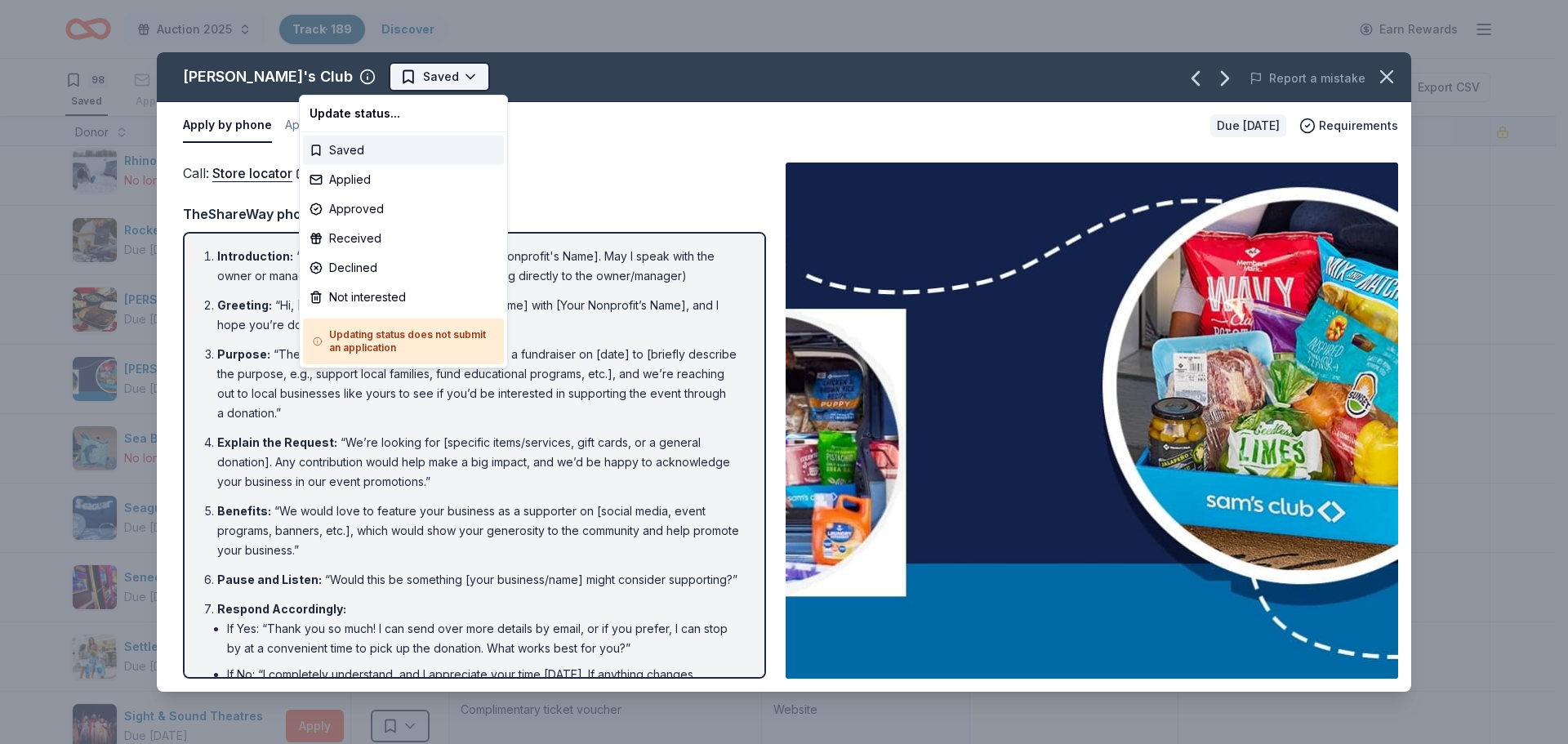
click at [358, 76] on html "Auction 2025 Track · 189 Discover Earn Rewards 98 Saved 75 Applied 7 Approved R…" at bounding box center [784, 372] width 1568 height 744
click at [351, 293] on div "Not interested" at bounding box center [403, 297] width 201 height 30
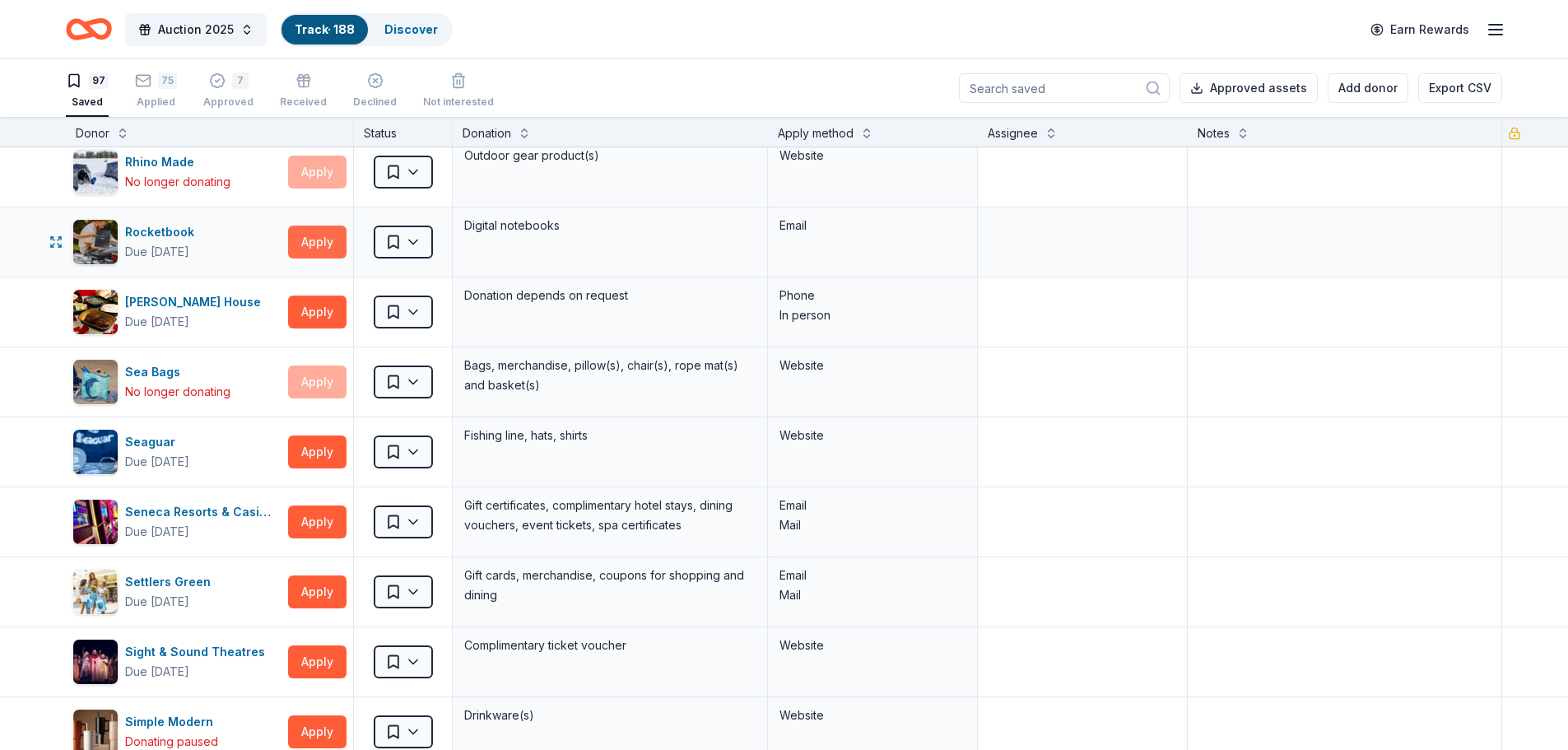
click at [317, 238] on button "Apply" at bounding box center [317, 242] width 58 height 33
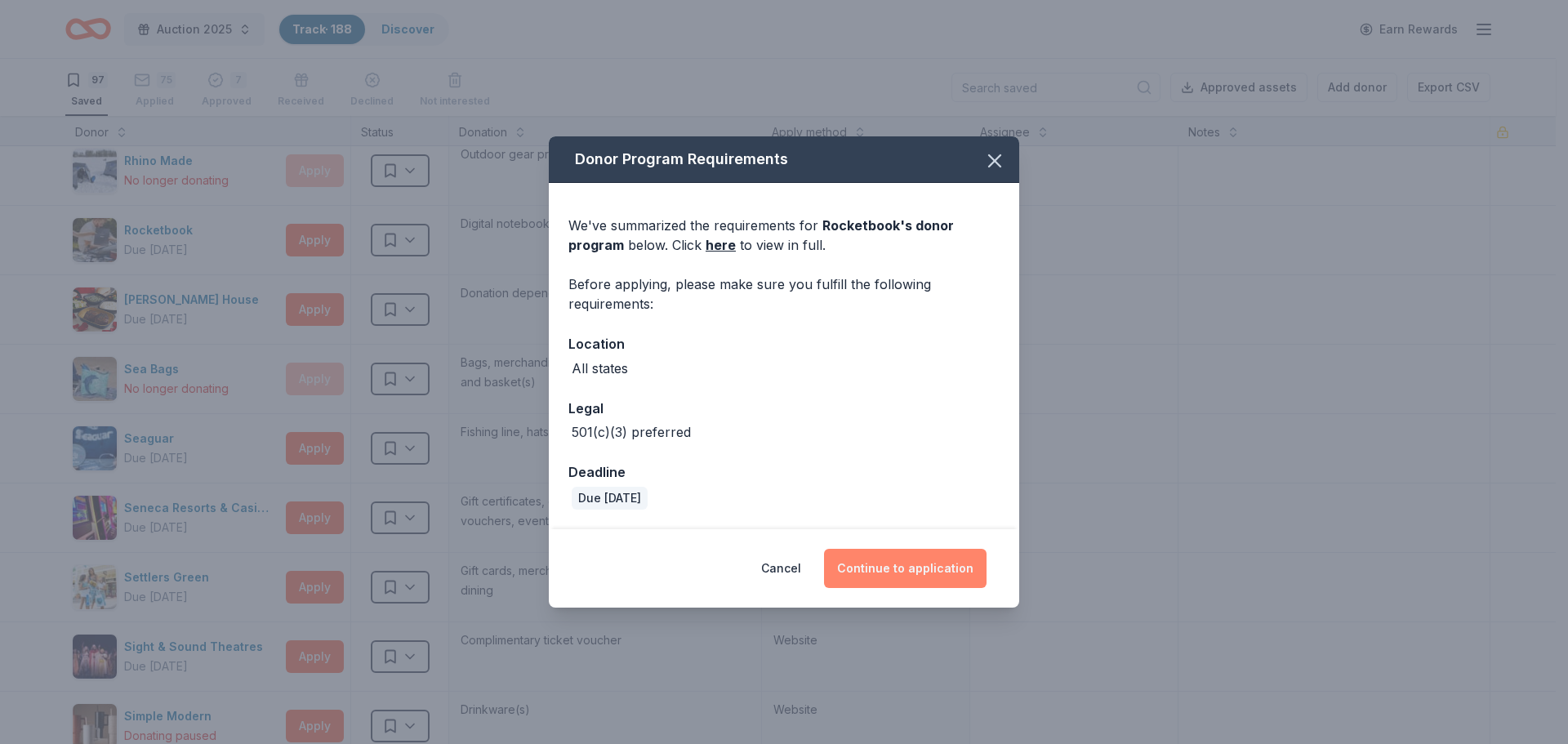
click at [839, 577] on button "Continue to application" at bounding box center [905, 569] width 163 height 40
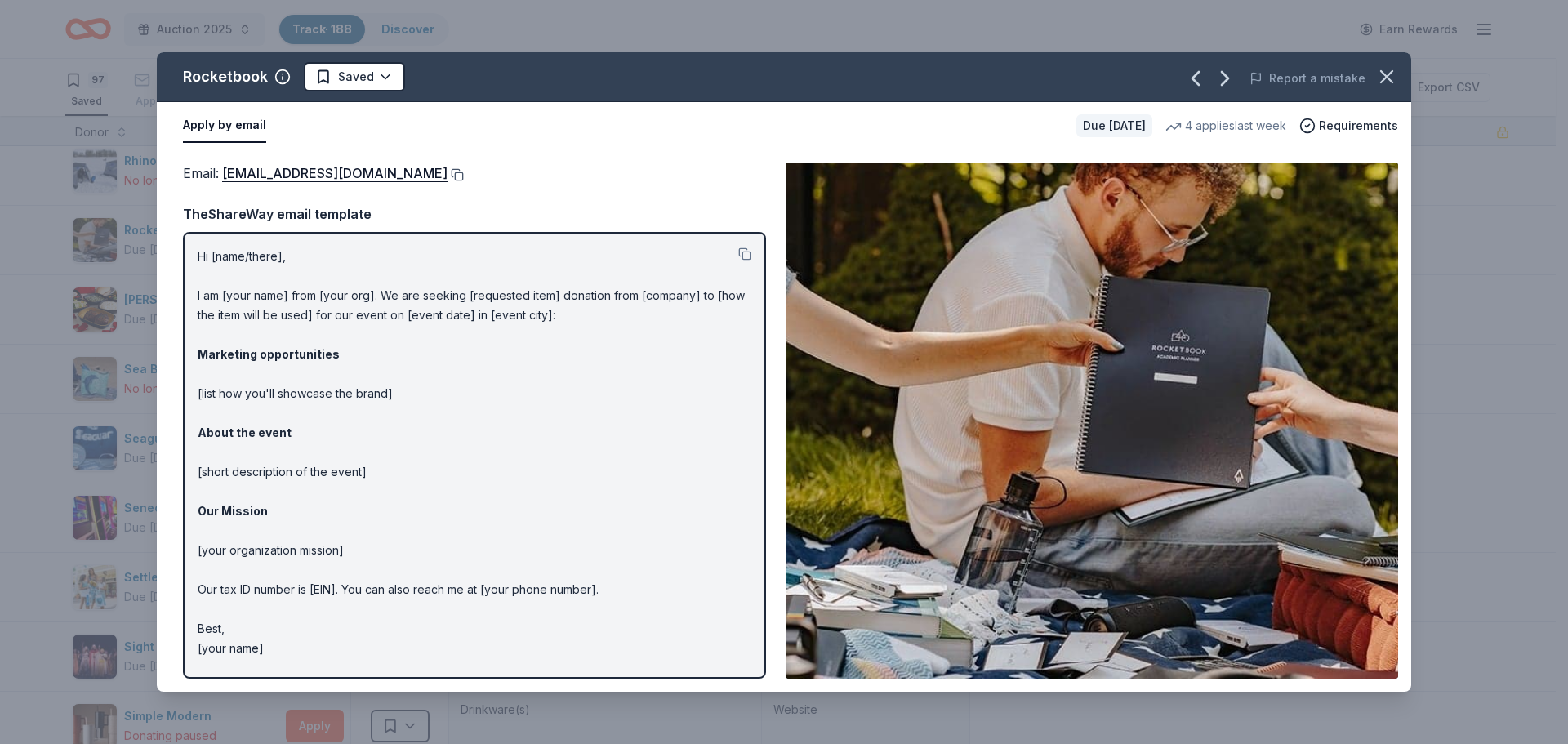
click at [464, 172] on button at bounding box center [456, 175] width 16 height 13
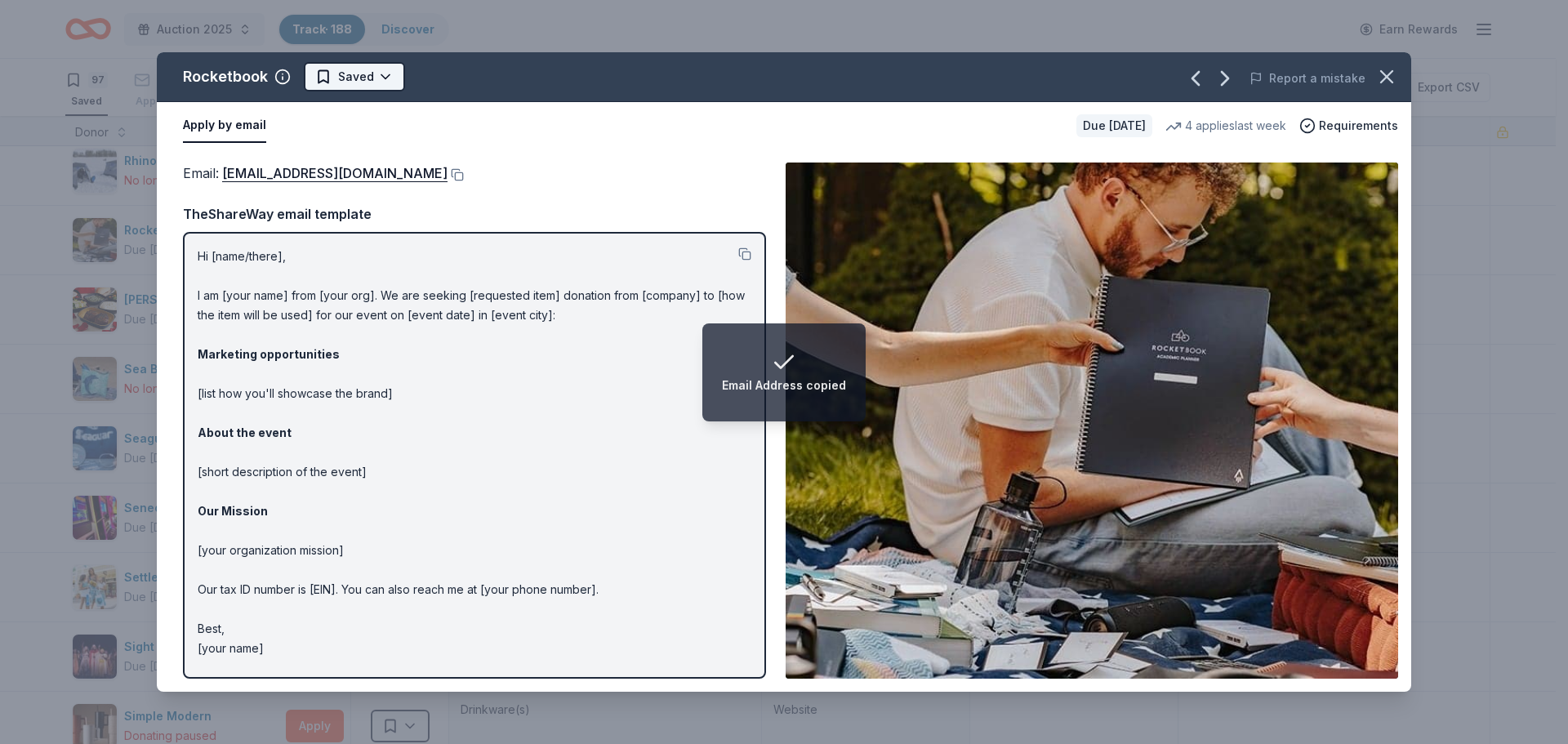
click at [340, 81] on html "Email Address copied Auction 2025 Track · 188 Discover Earn Rewards 97 Saved 75…" at bounding box center [784, 372] width 1568 height 744
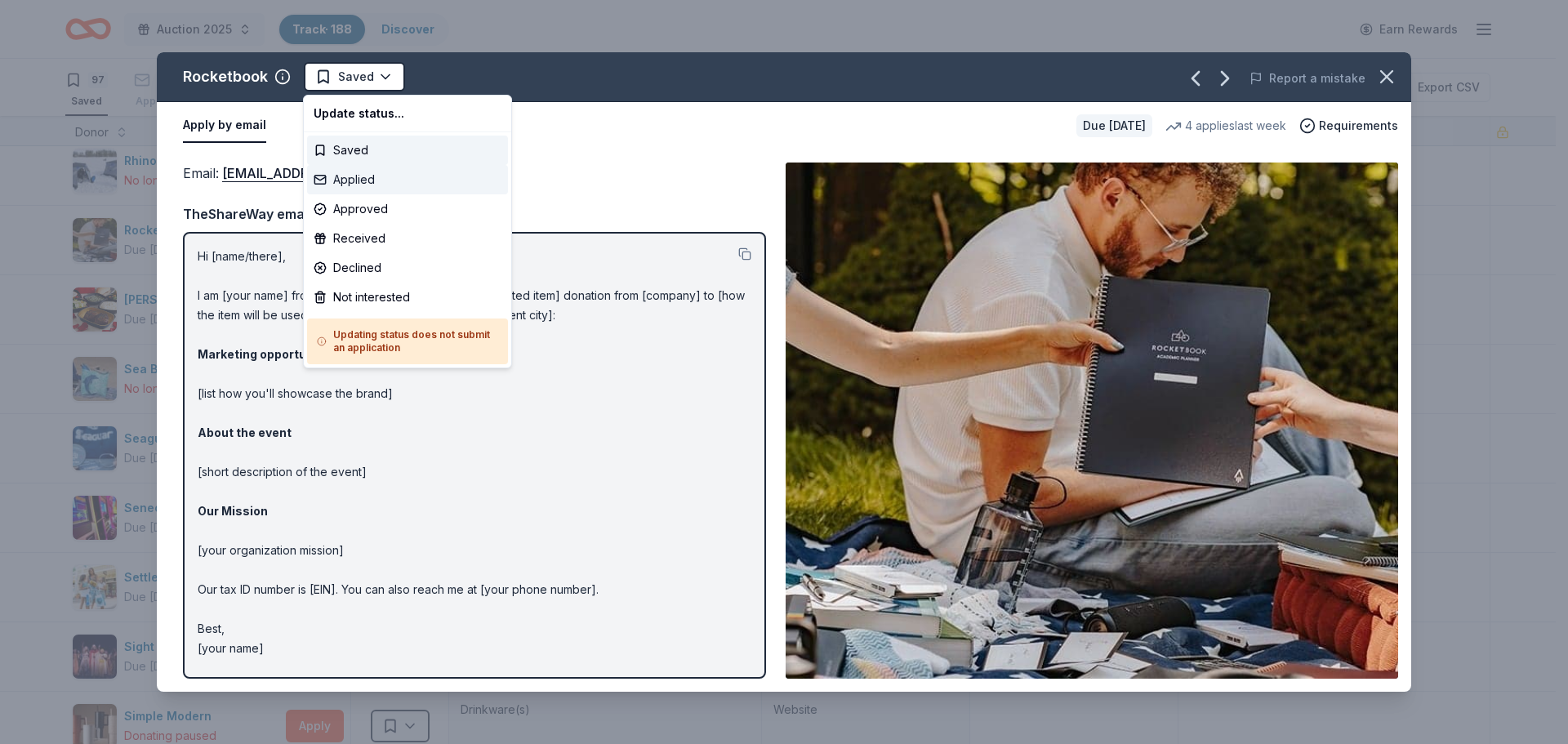
click at [339, 175] on div "Applied" at bounding box center [407, 179] width 201 height 30
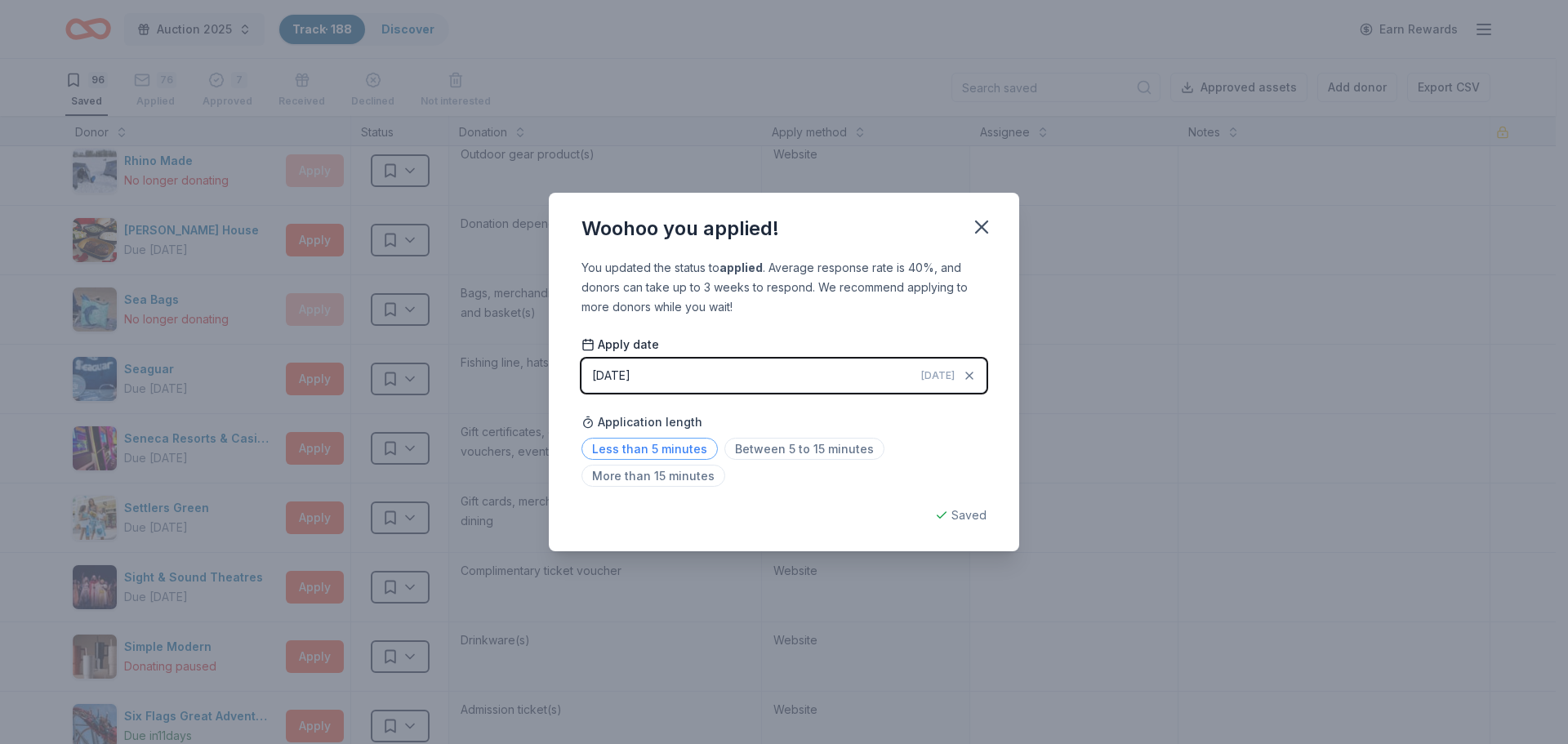
click at [623, 451] on span "Less than 5 minutes" at bounding box center [650, 449] width 137 height 22
click at [978, 231] on icon "button" at bounding box center [981, 227] width 12 height 12
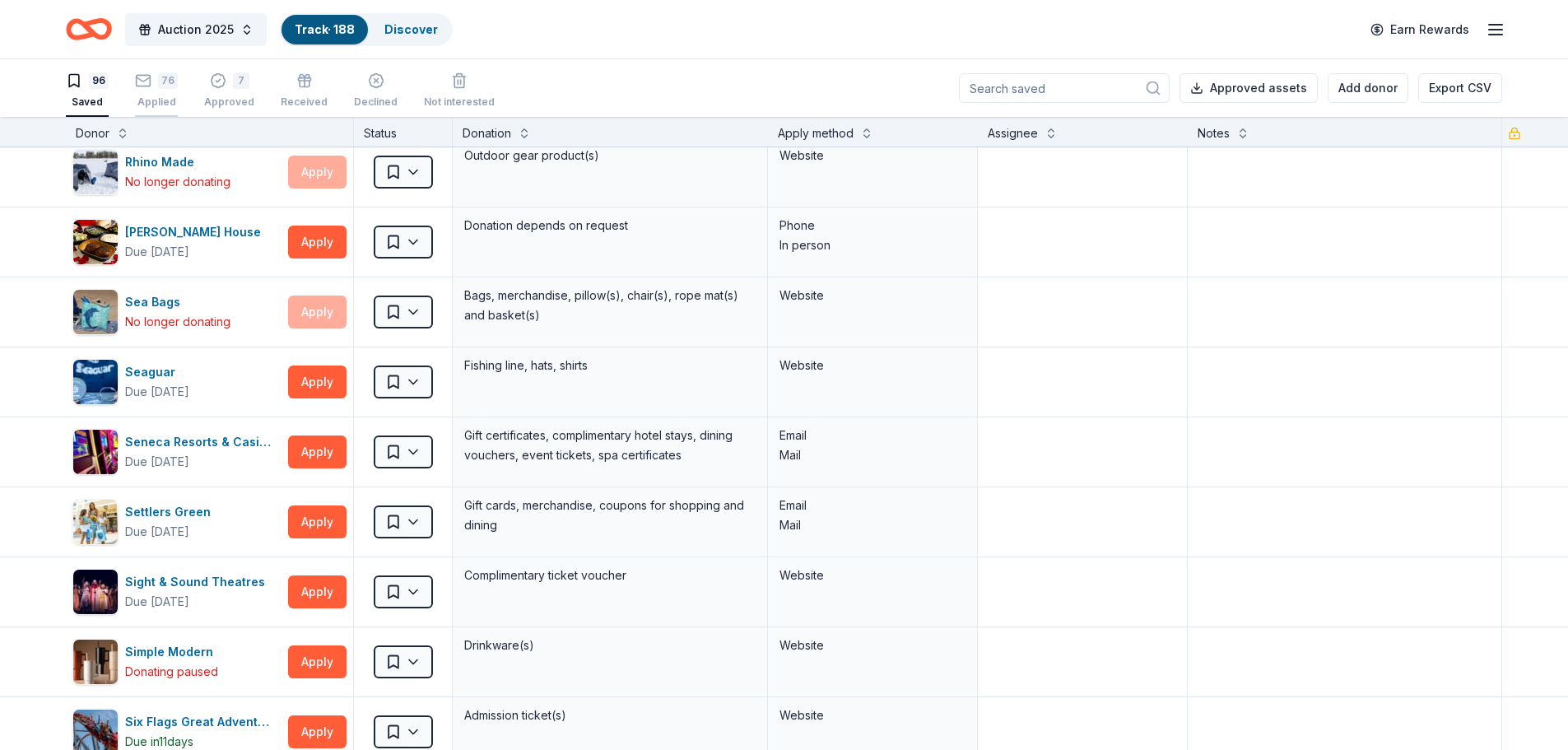
click at [157, 81] on div "76" at bounding box center [156, 81] width 43 height 16
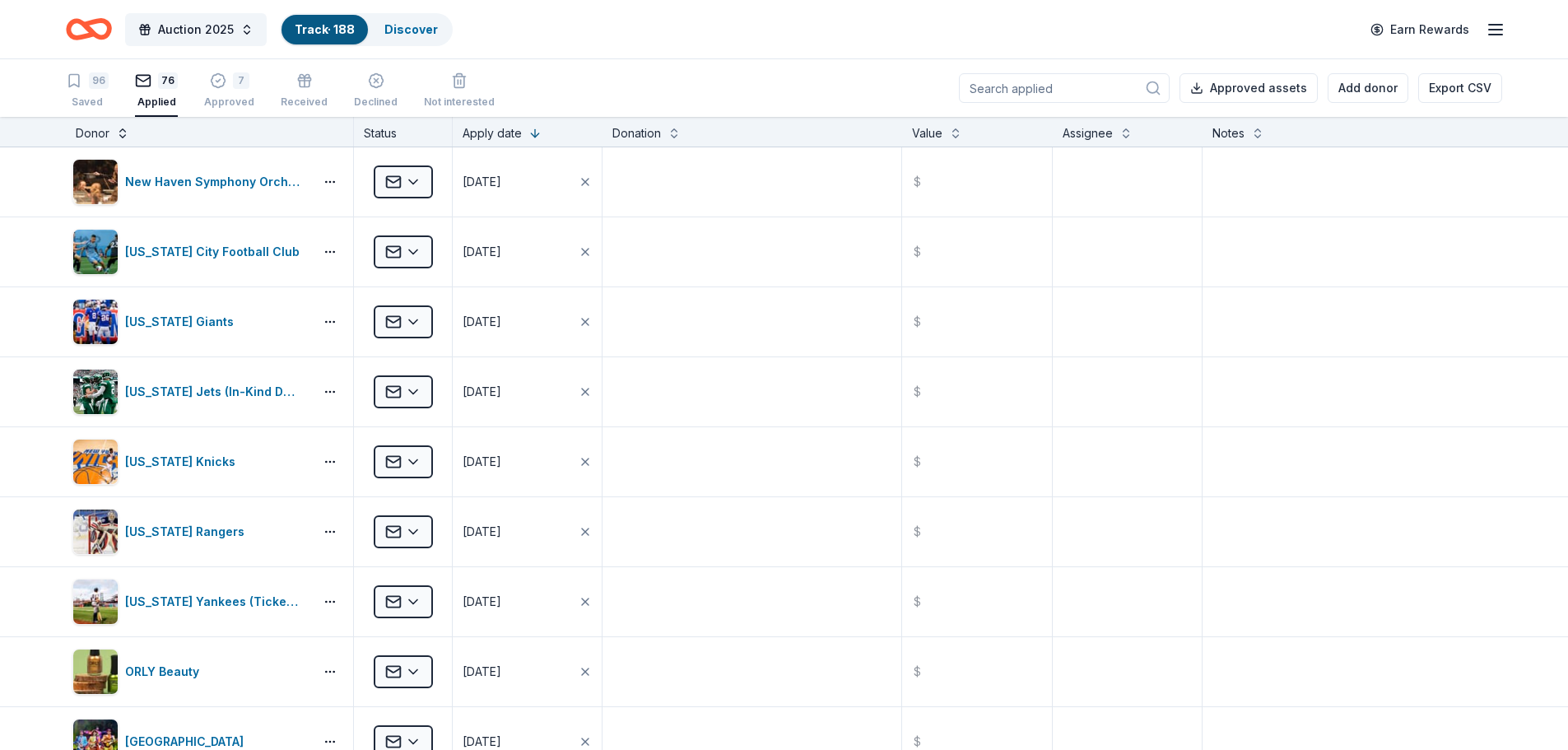
click at [122, 139] on button at bounding box center [122, 131] width 14 height 16
